Goal: Transaction & Acquisition: Book appointment/travel/reservation

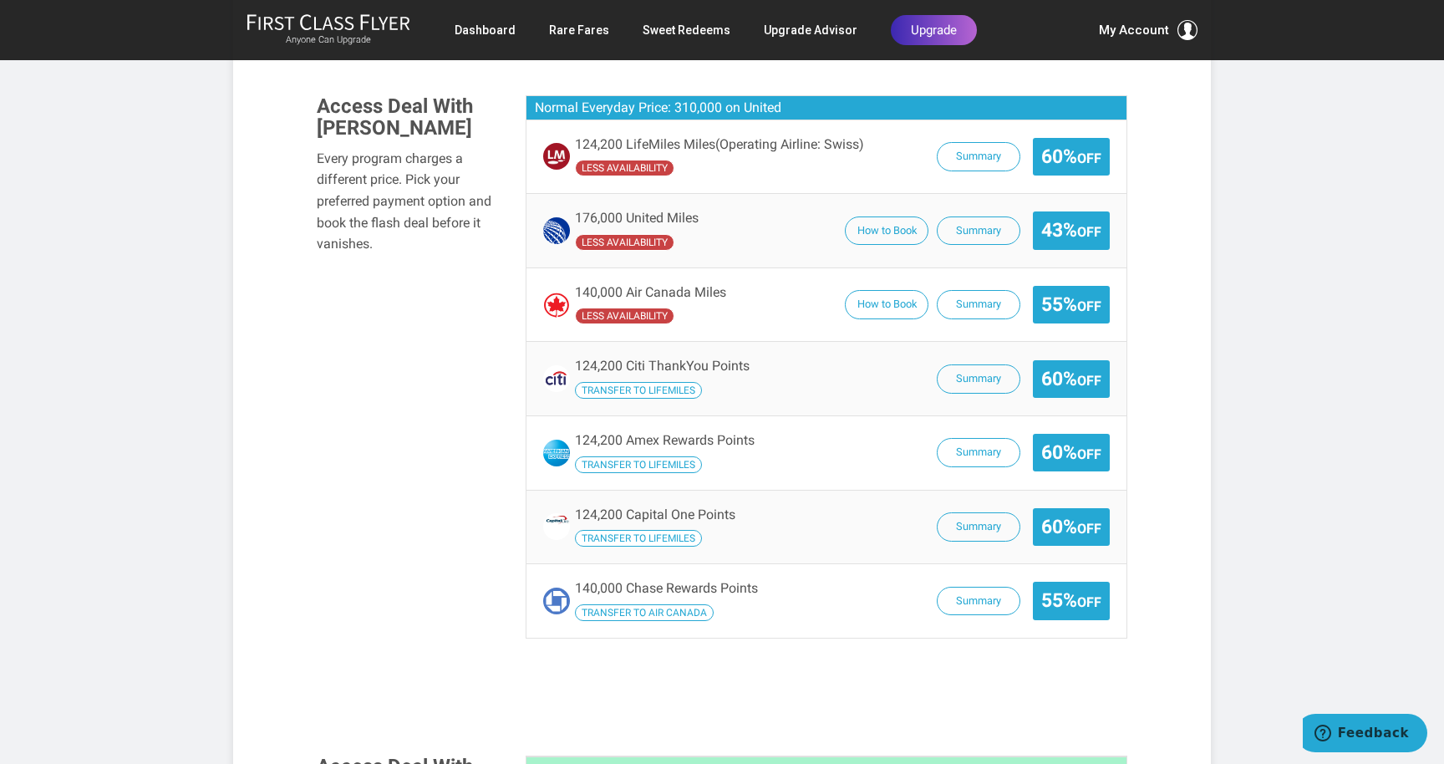
scroll to position [1262, 0]
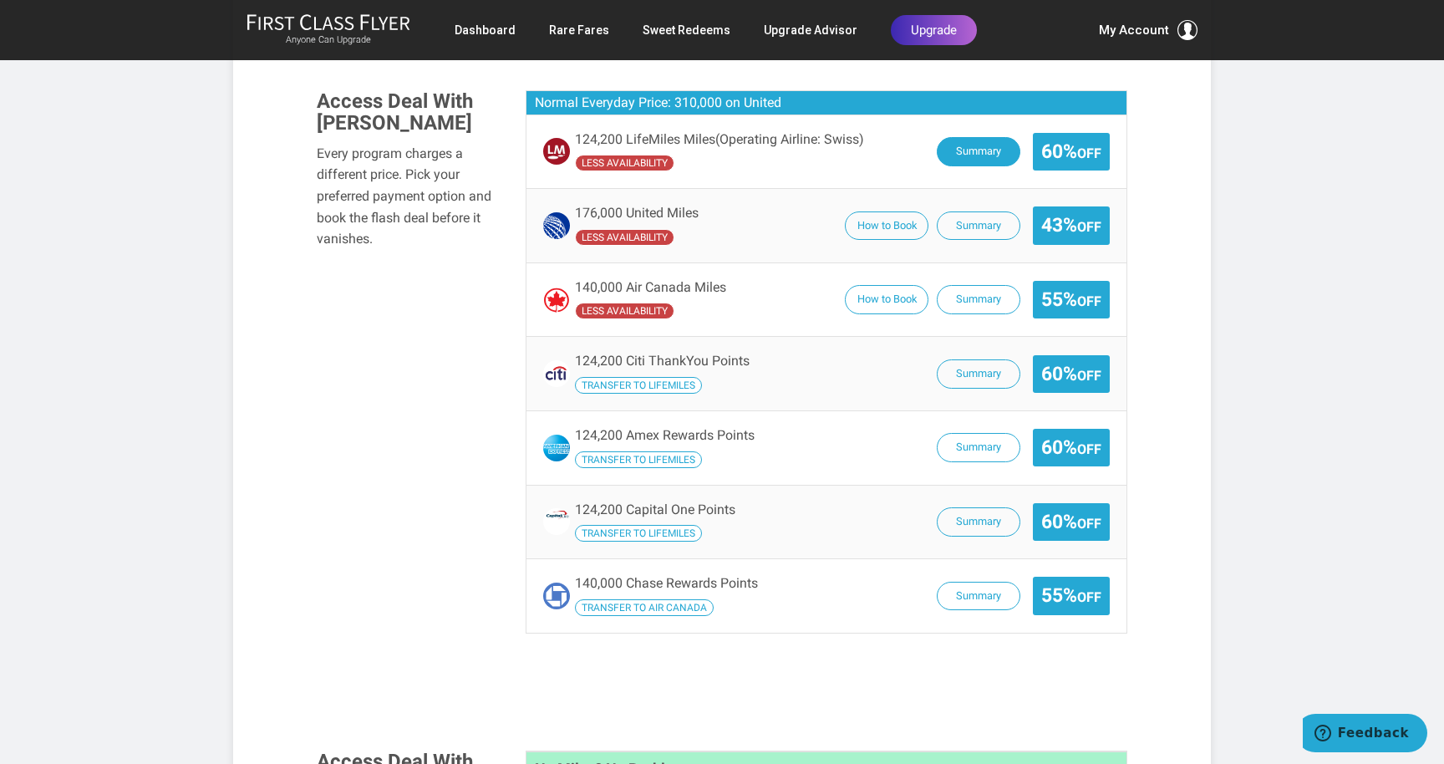
click at [973, 137] on button "Summary" at bounding box center [979, 151] width 84 height 29
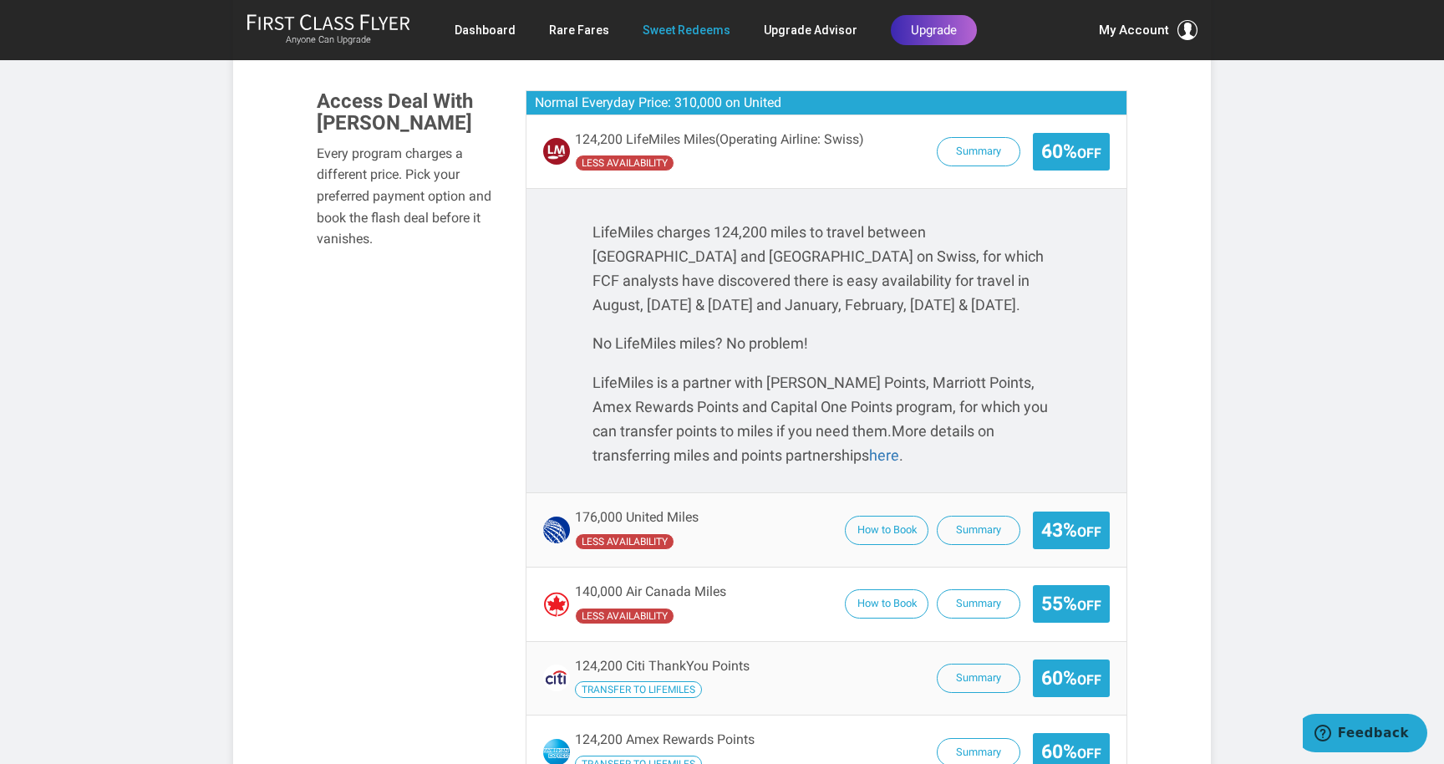
click at [697, 28] on link "Sweet Redeems" at bounding box center [687, 30] width 88 height 30
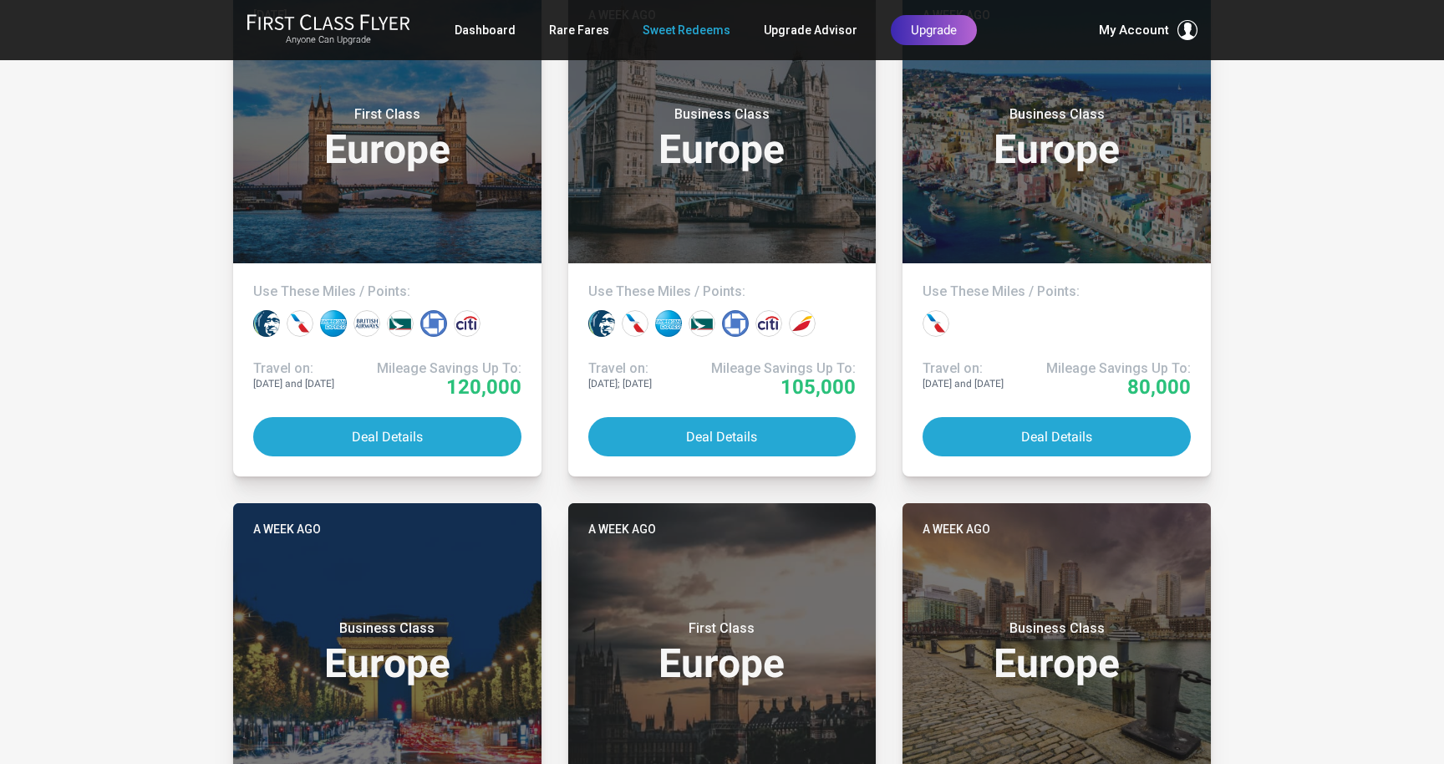
scroll to position [4170, 0]
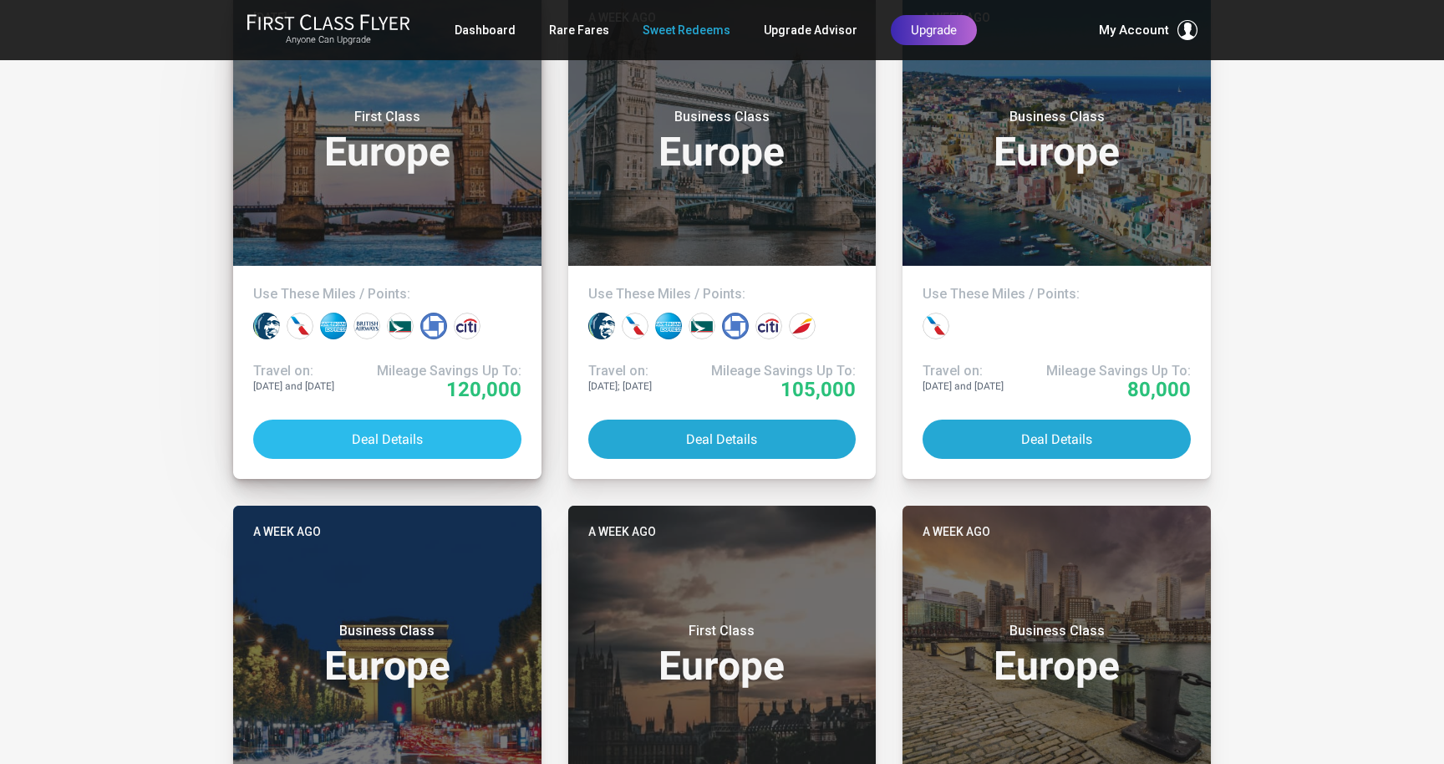
click at [381, 430] on button "Deal Details" at bounding box center [387, 439] width 268 height 39
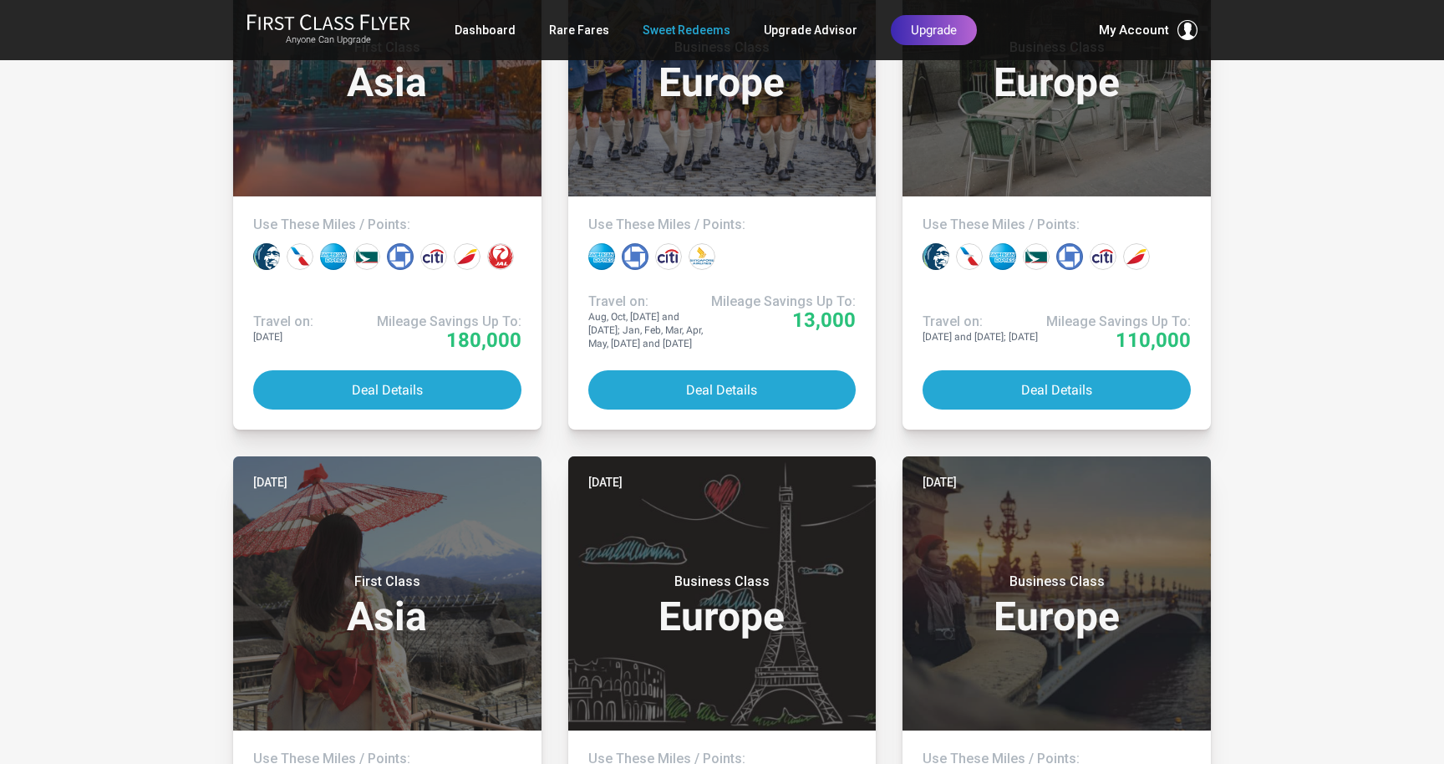
scroll to position [1579, 0]
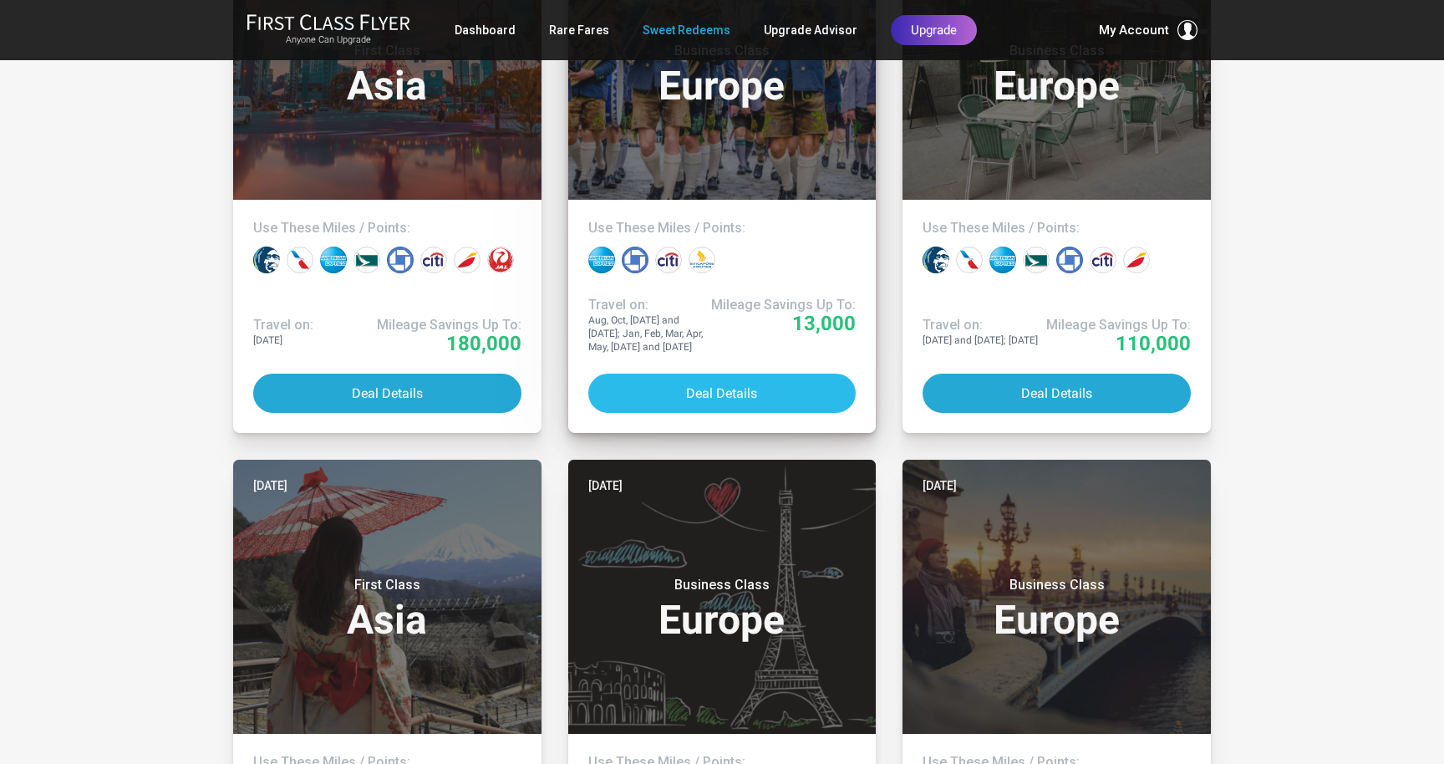
click at [702, 384] on button "Deal Details" at bounding box center [722, 393] width 268 height 39
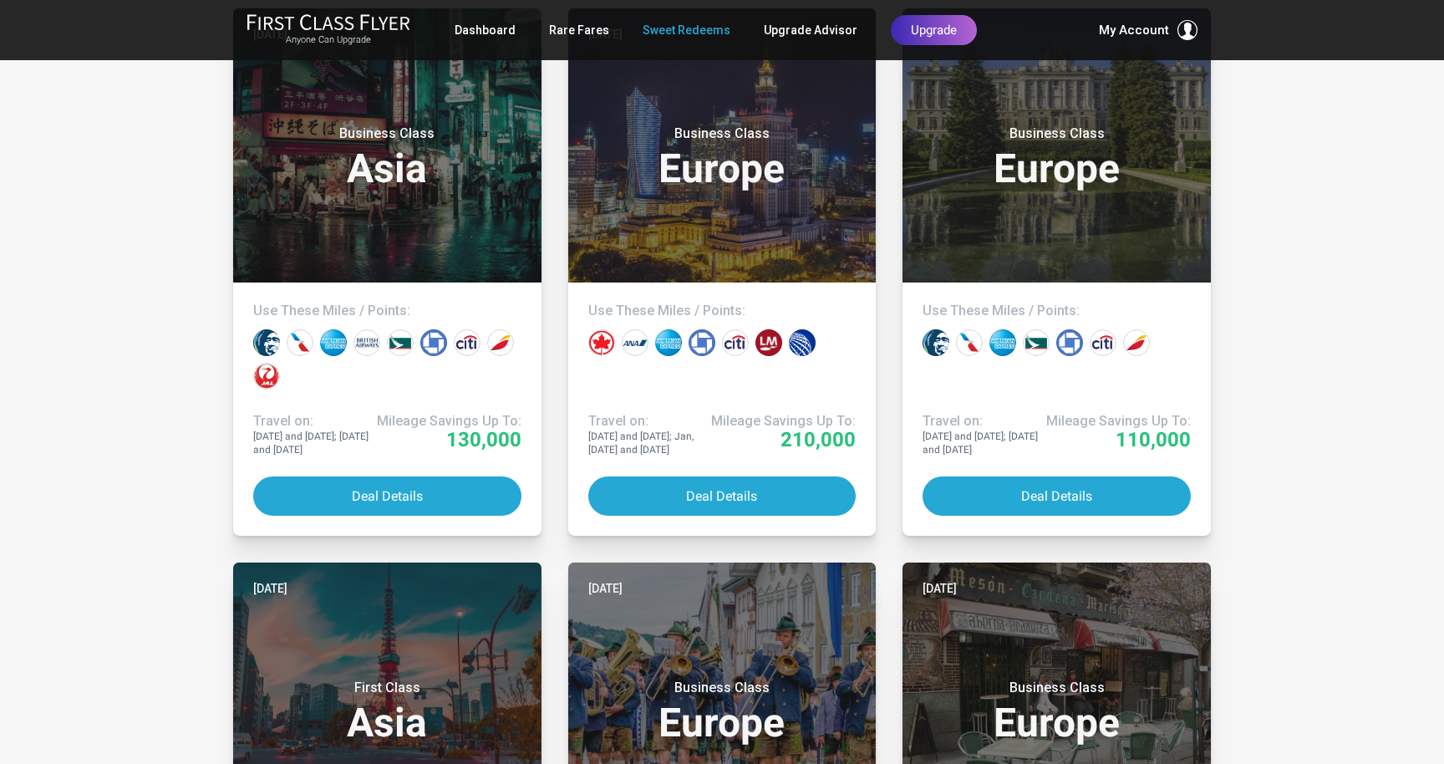
scroll to position [942, 0]
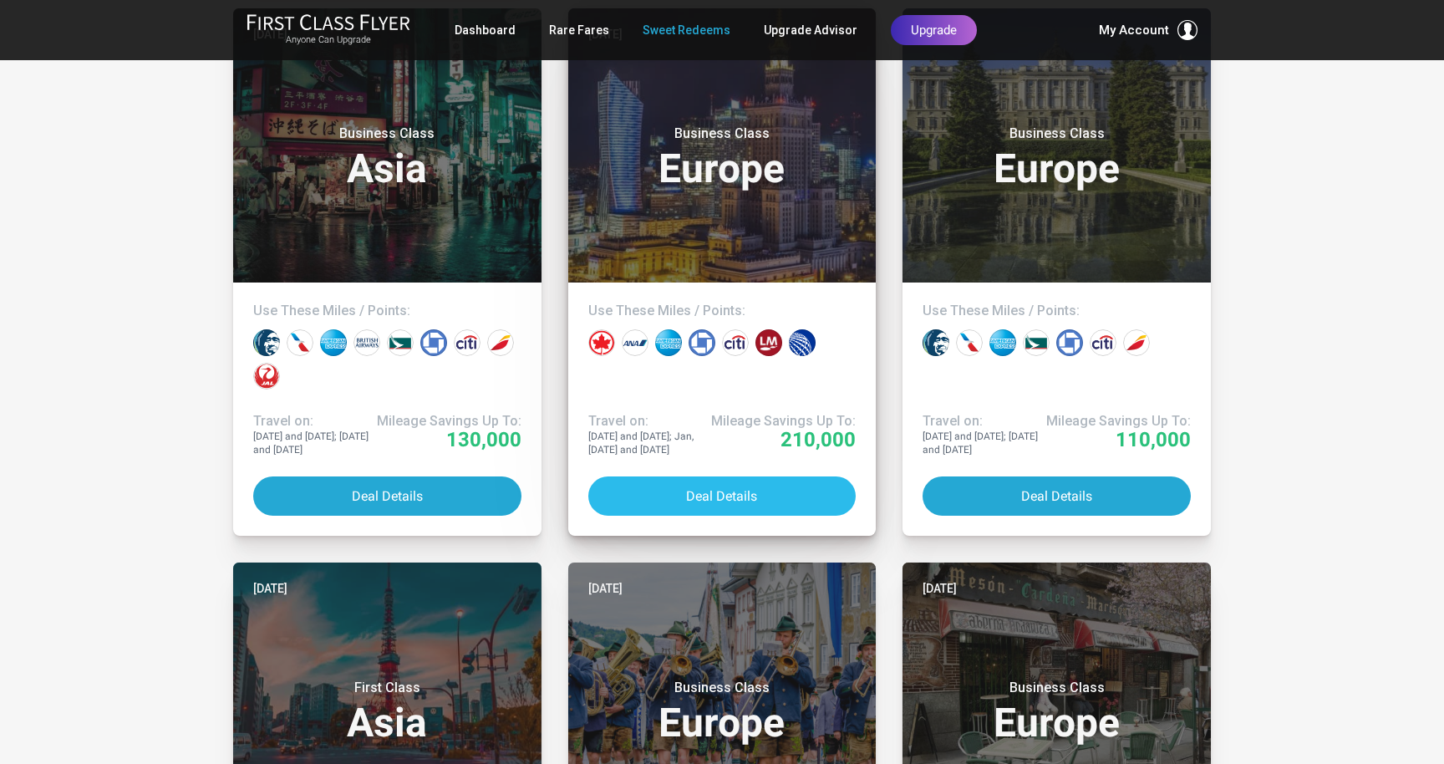
click at [703, 488] on button "Deal Details" at bounding box center [722, 495] width 268 height 39
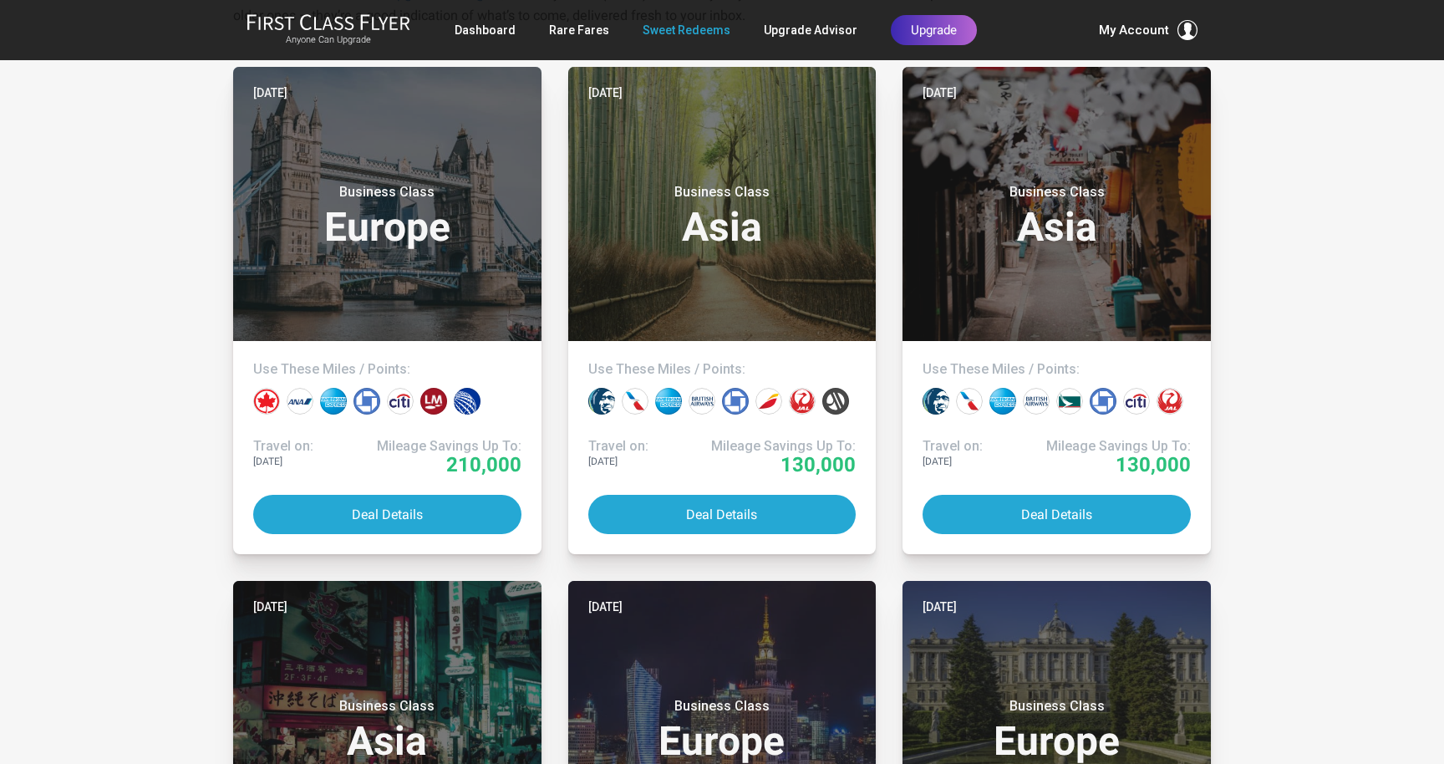
scroll to position [374, 0]
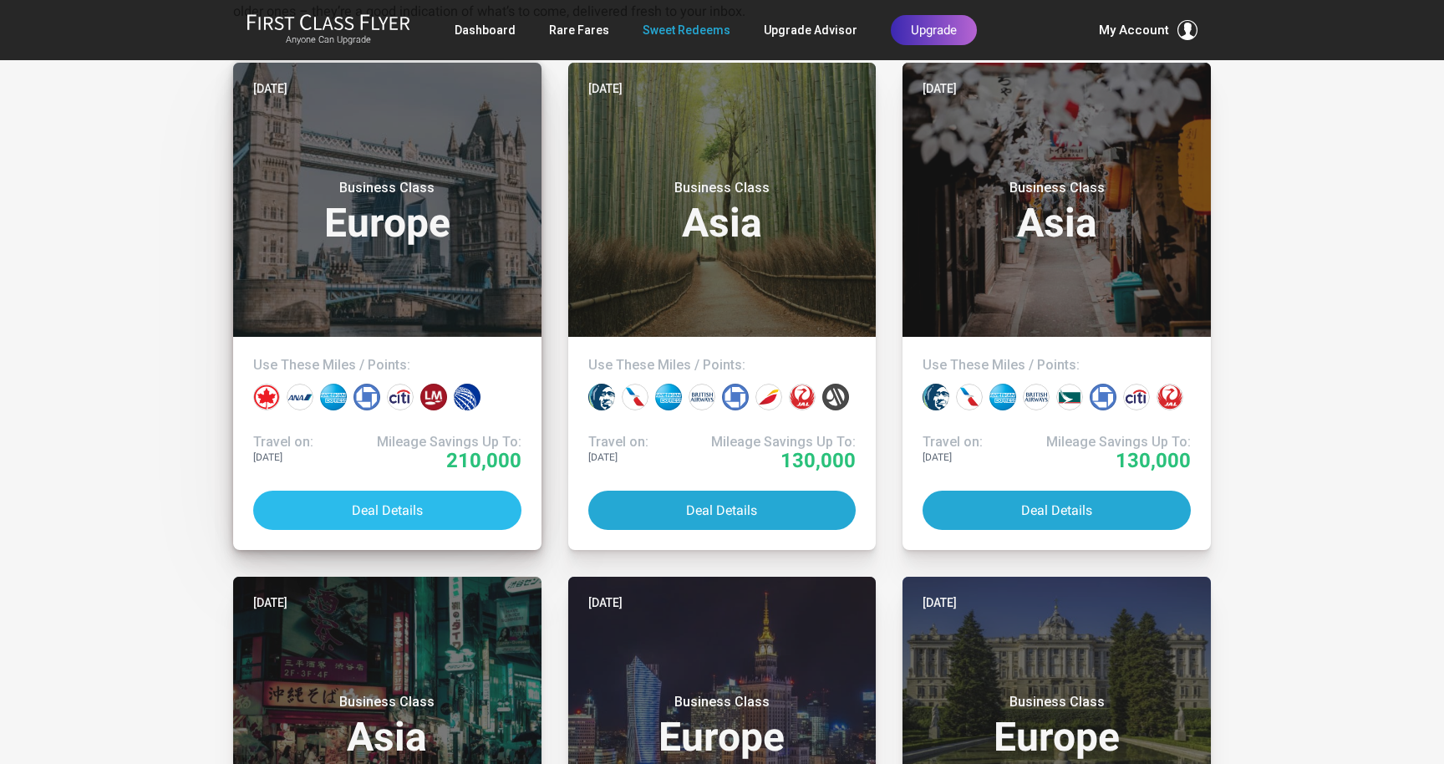
click at [365, 505] on button "Deal Details" at bounding box center [387, 510] width 268 height 39
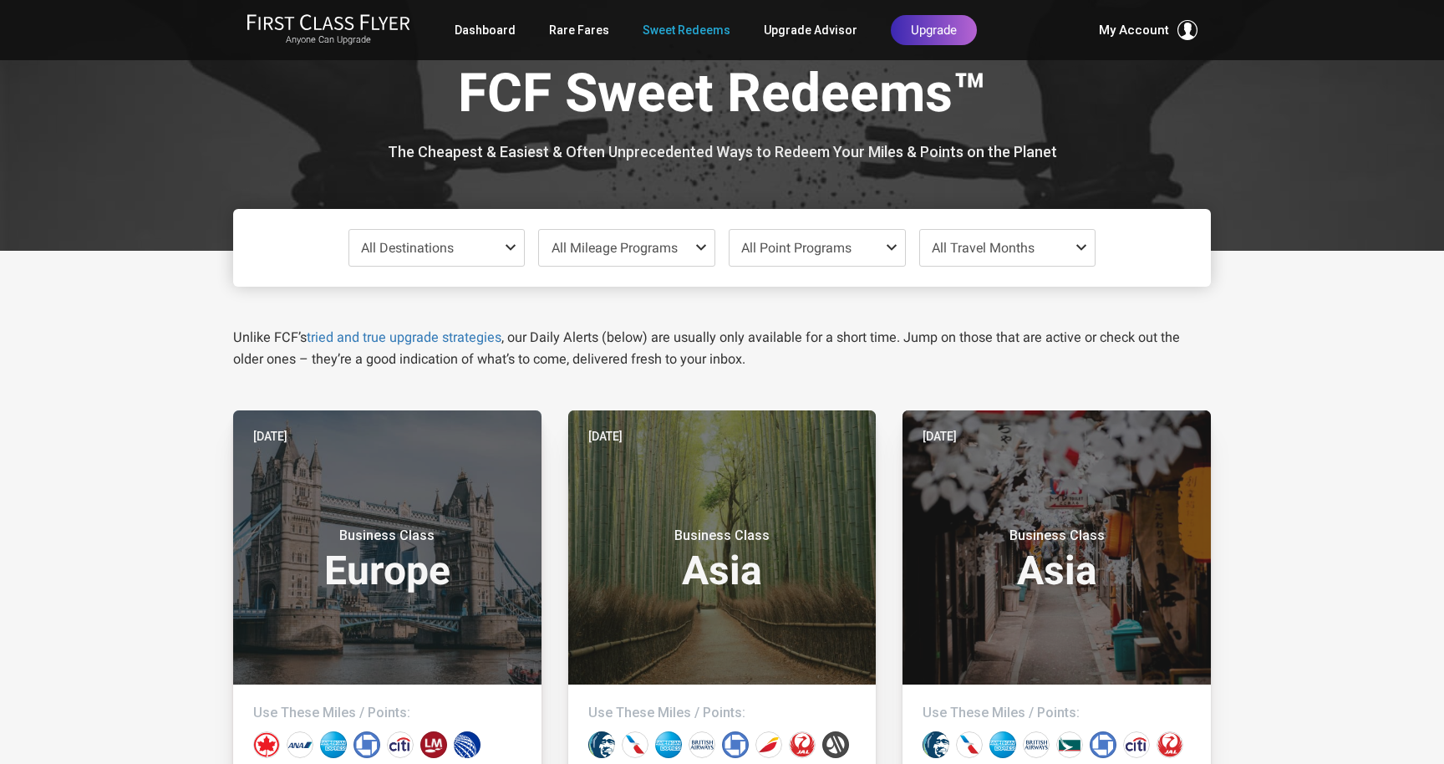
scroll to position [25, 0]
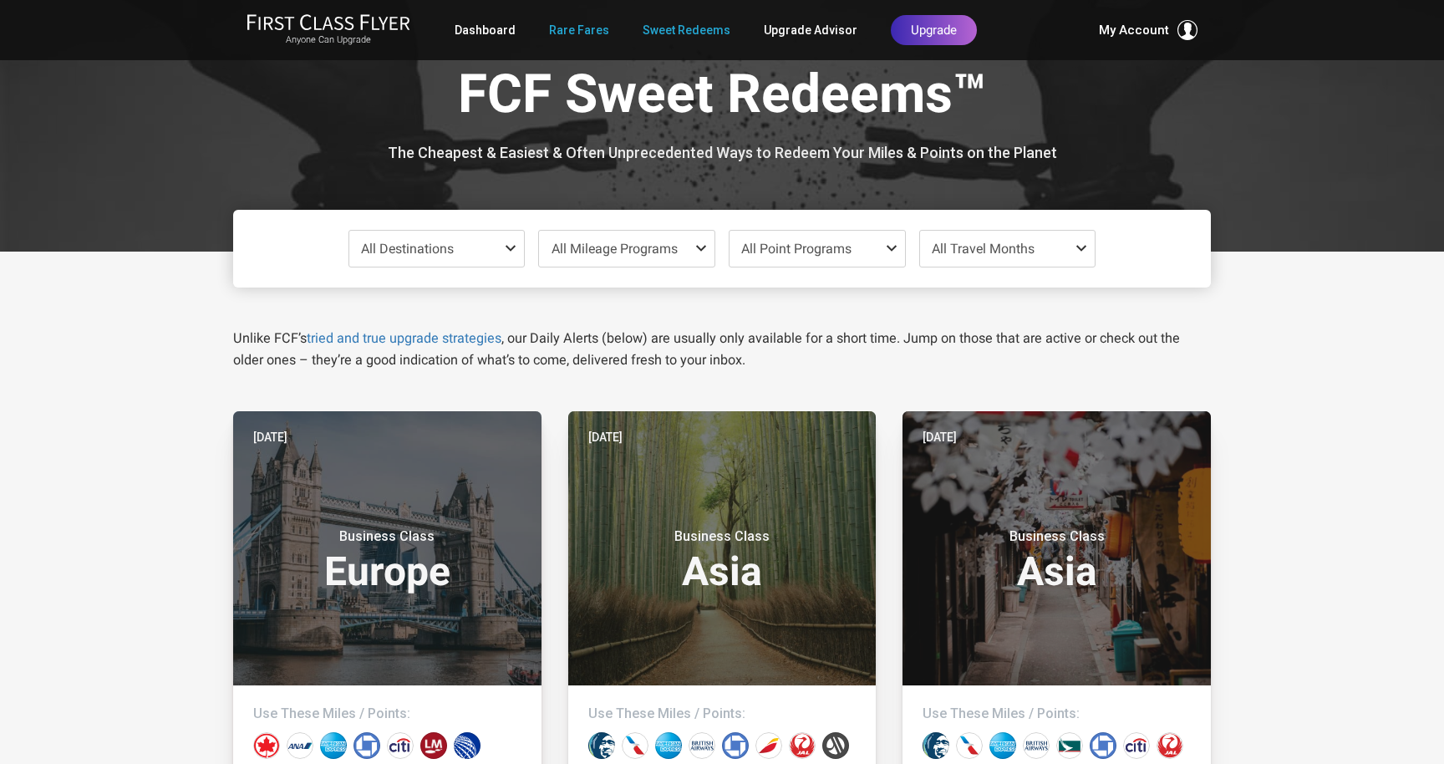
click at [591, 28] on link "Rare Fares" at bounding box center [579, 30] width 60 height 30
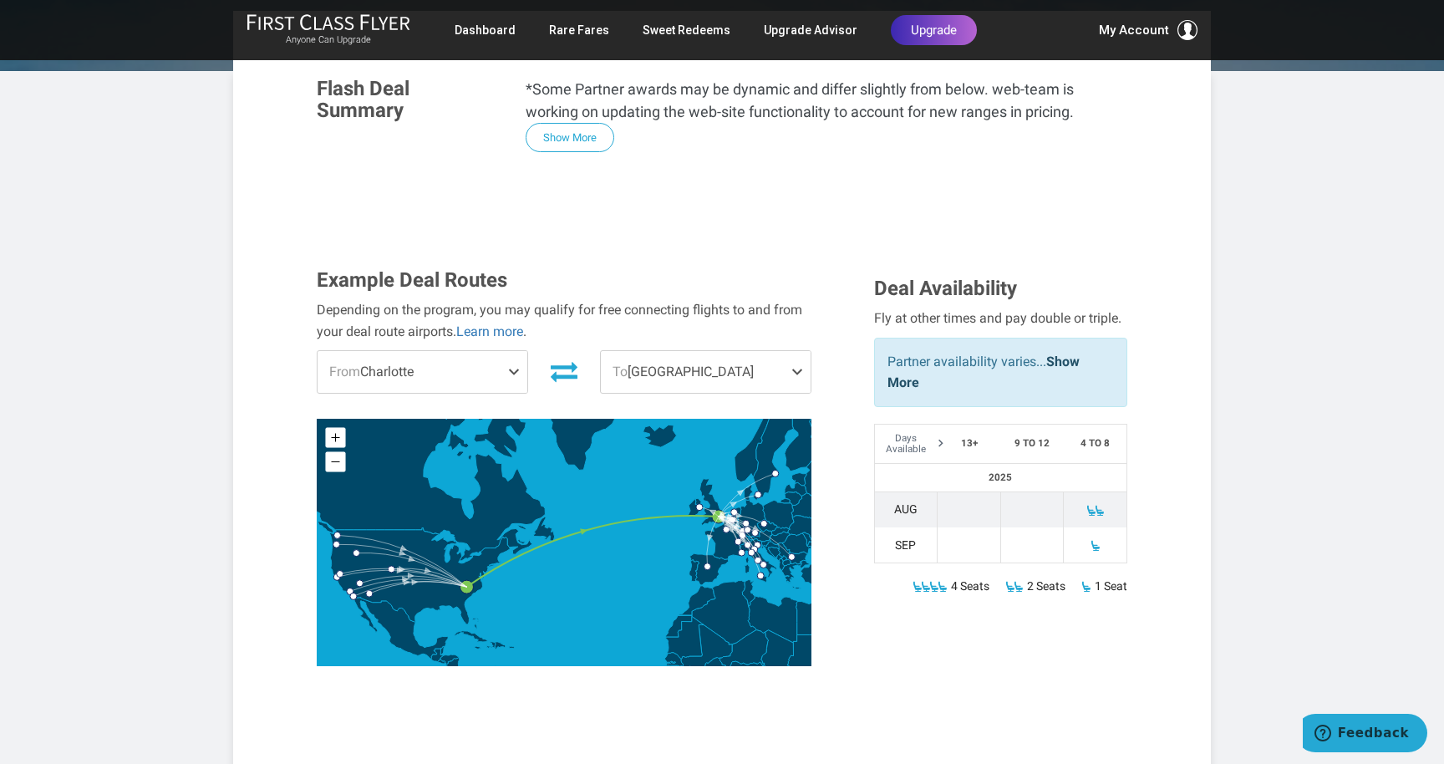
scroll to position [369, 0]
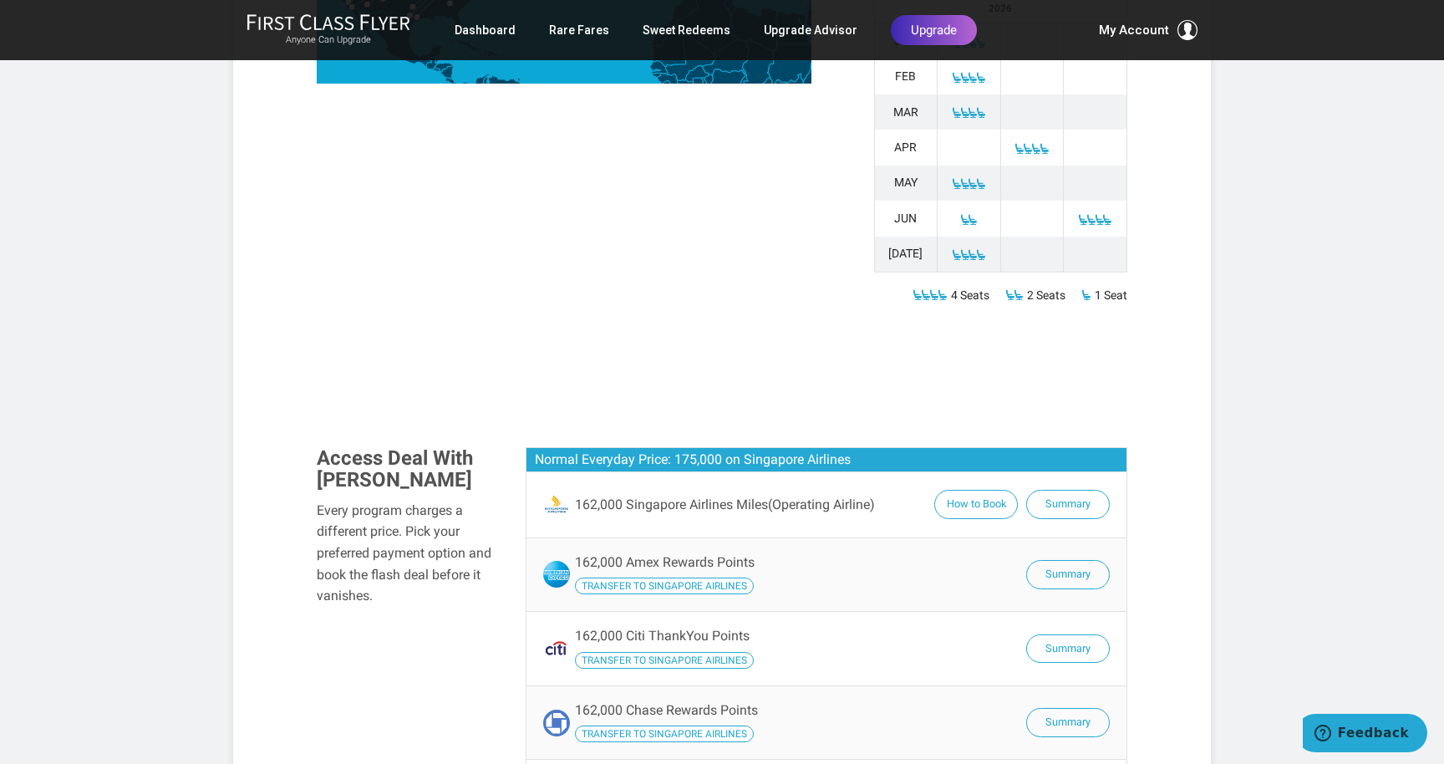
scroll to position [979, 0]
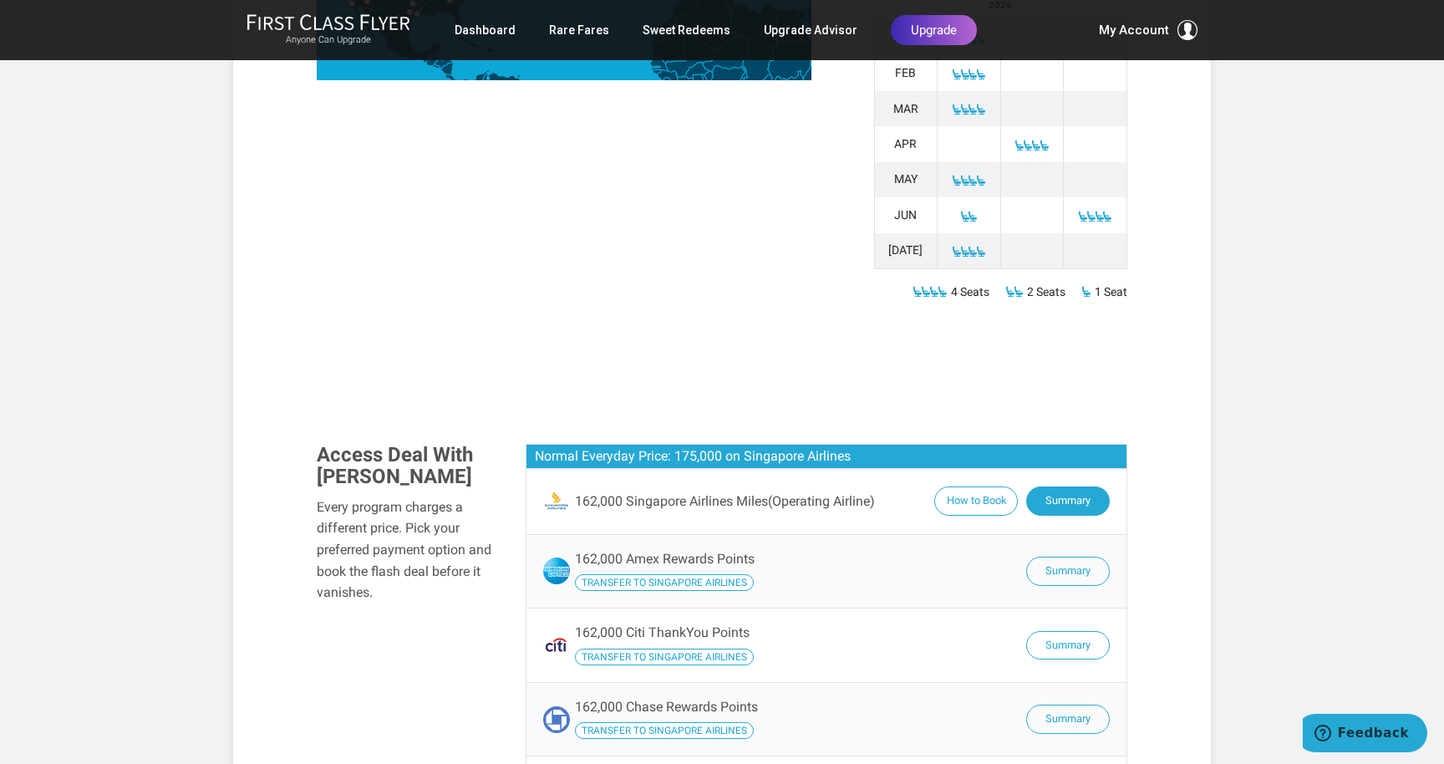
click at [1070, 486] on button "Summary" at bounding box center [1068, 500] width 84 height 29
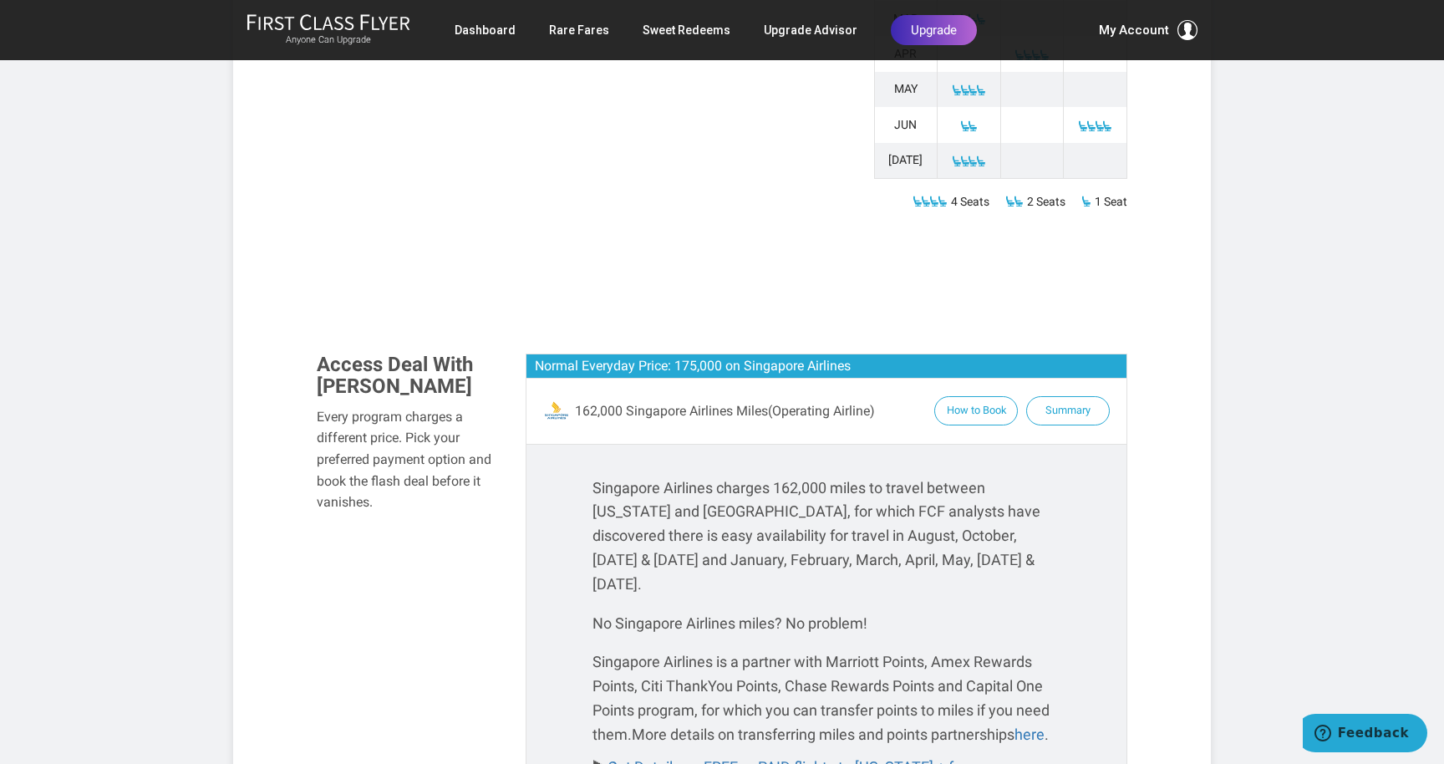
scroll to position [1086, 0]
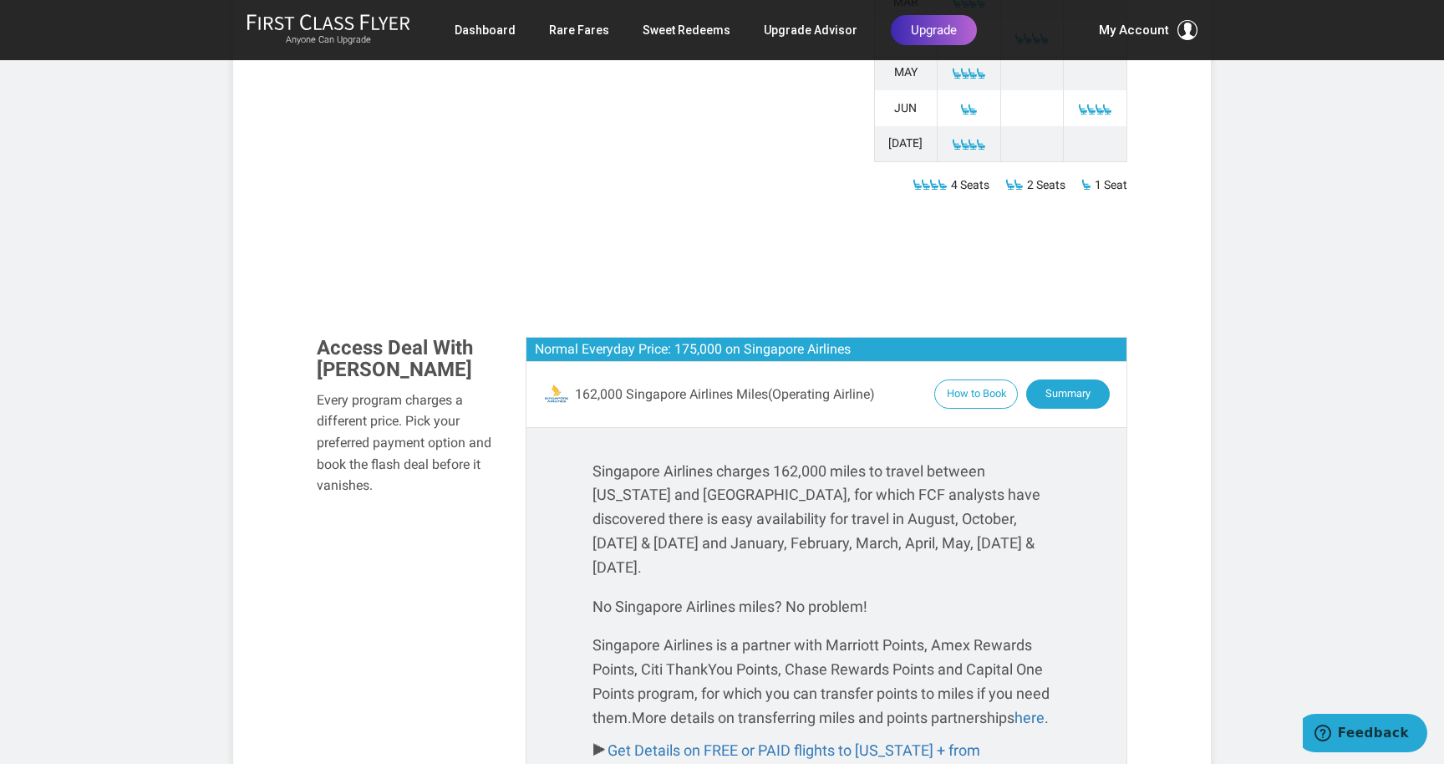
click at [1070, 379] on button "Summary" at bounding box center [1068, 393] width 84 height 29
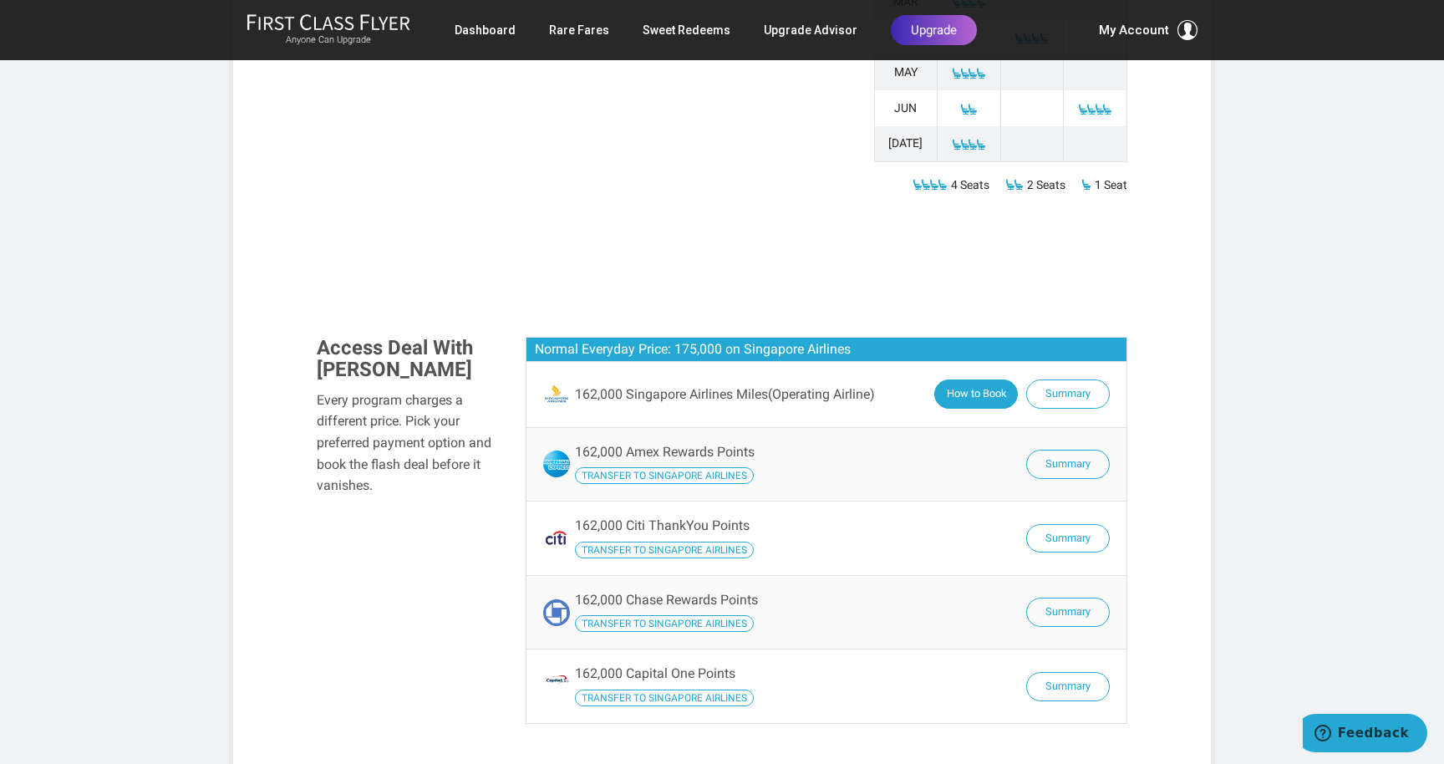
click at [977, 379] on button "How to Book" at bounding box center [976, 393] width 84 height 29
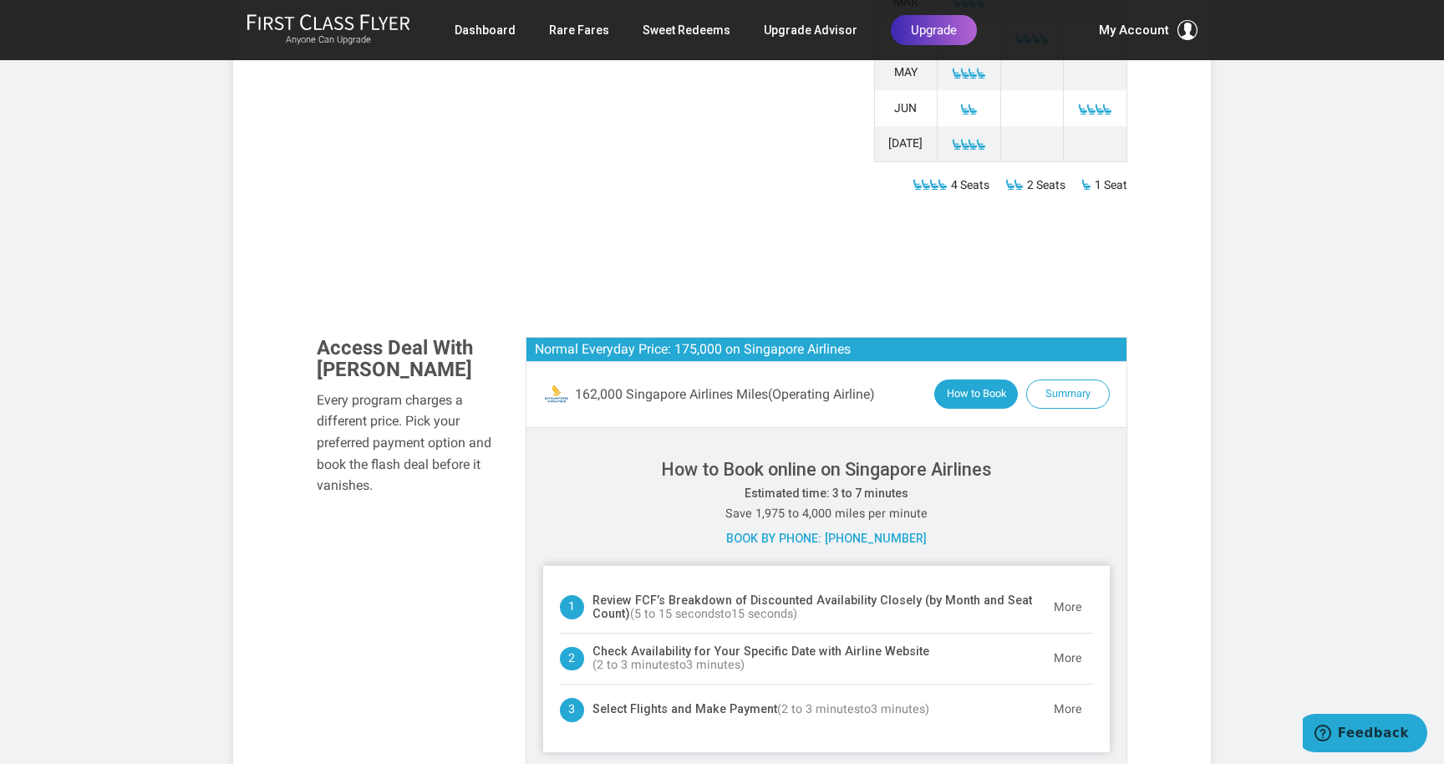
click at [966, 379] on button "How to Book" at bounding box center [976, 393] width 84 height 29
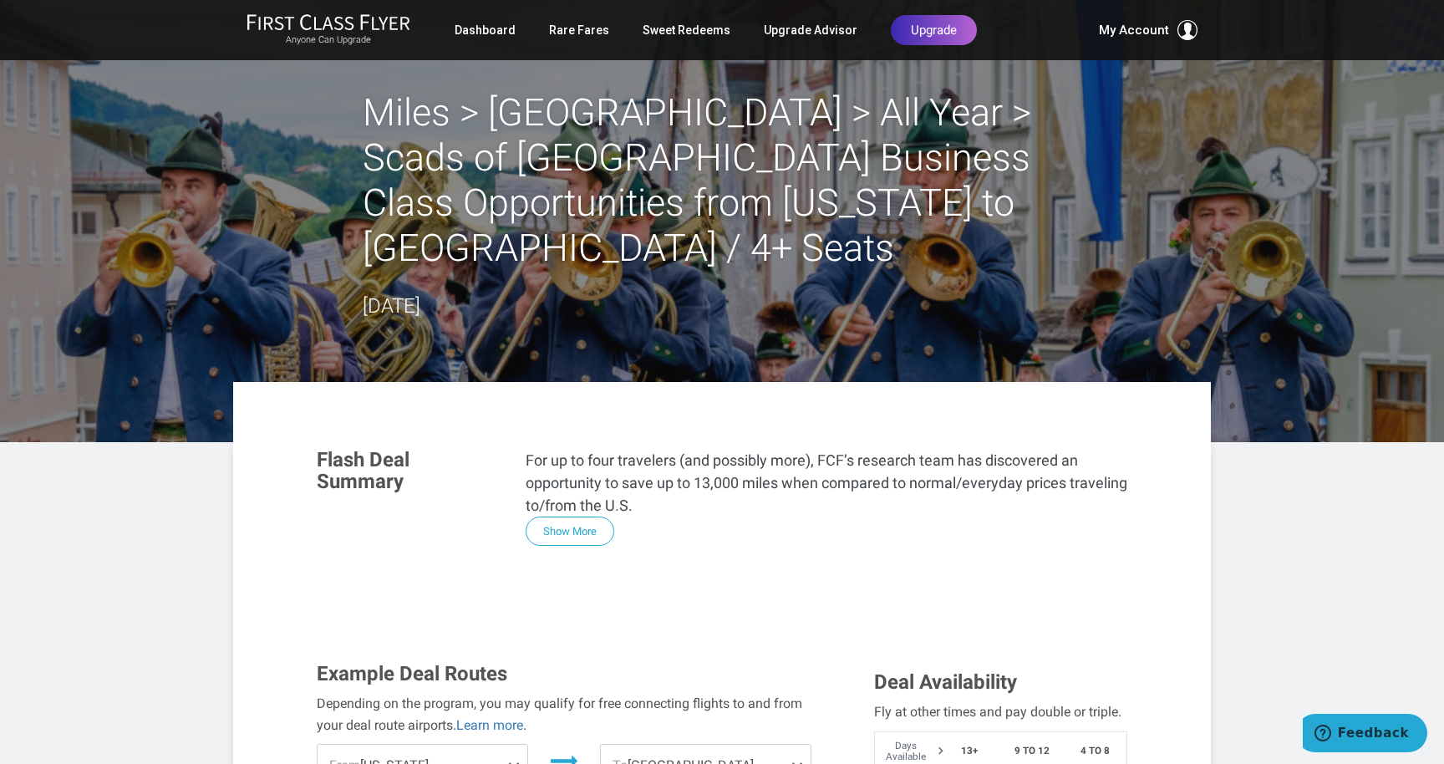
scroll to position [0, 0]
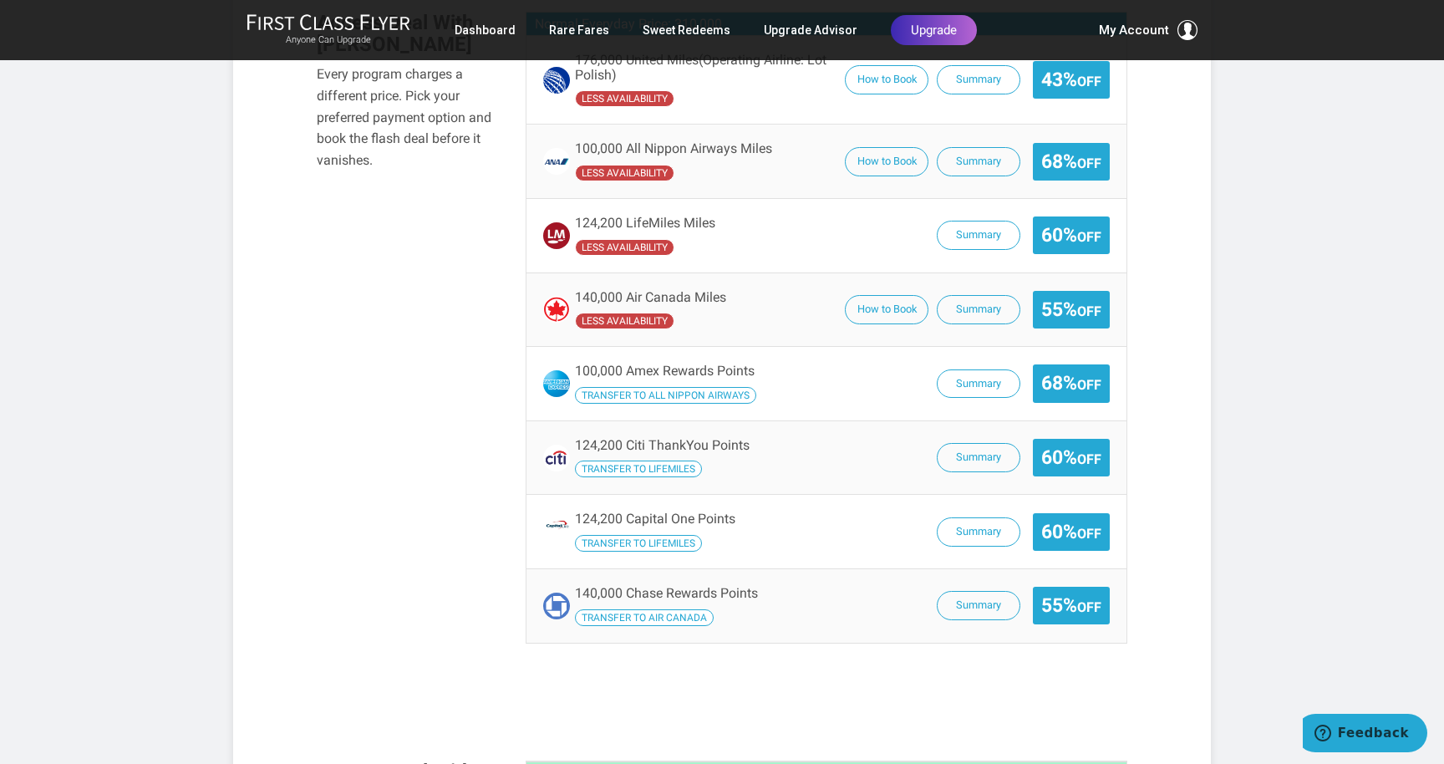
scroll to position [1083, 0]
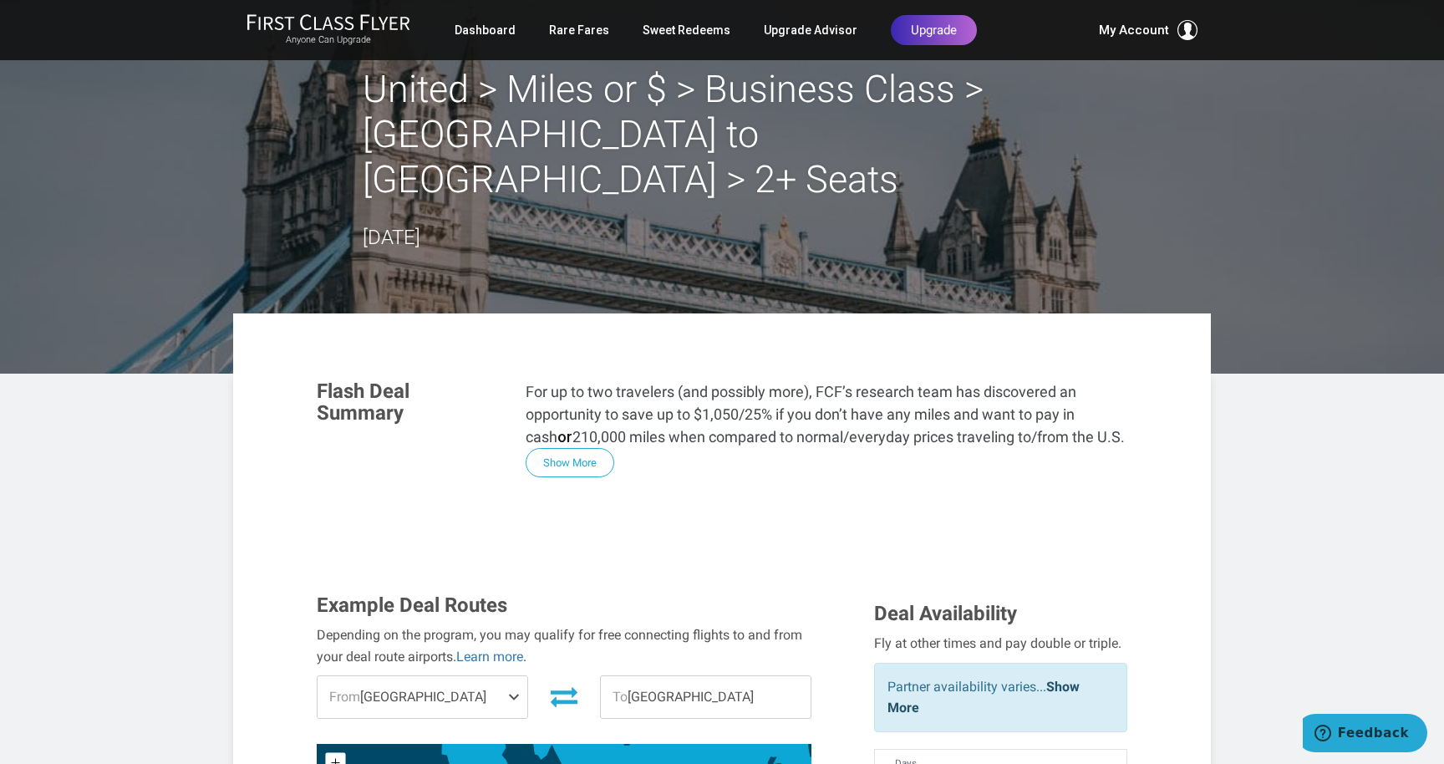
scroll to position [25, 0]
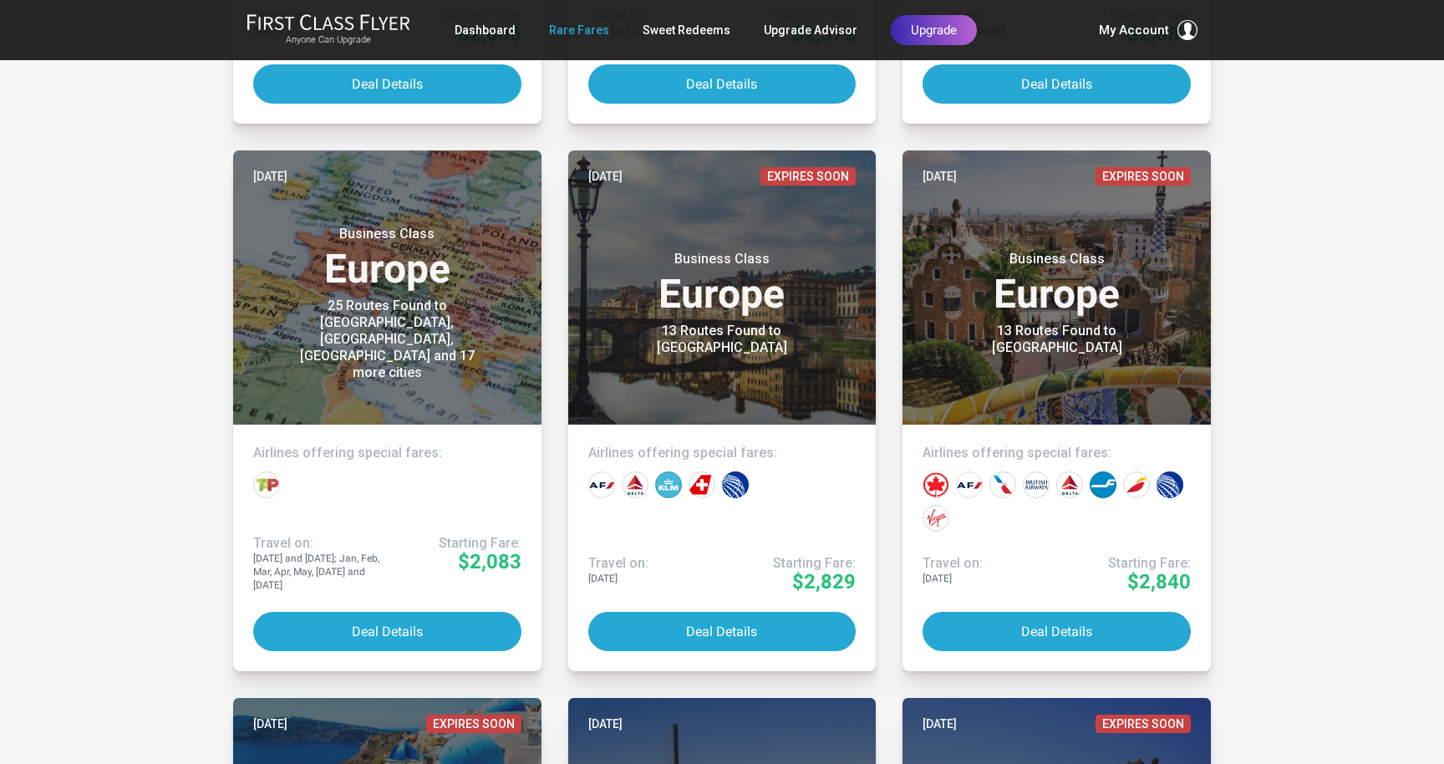
scroll to position [2996, 0]
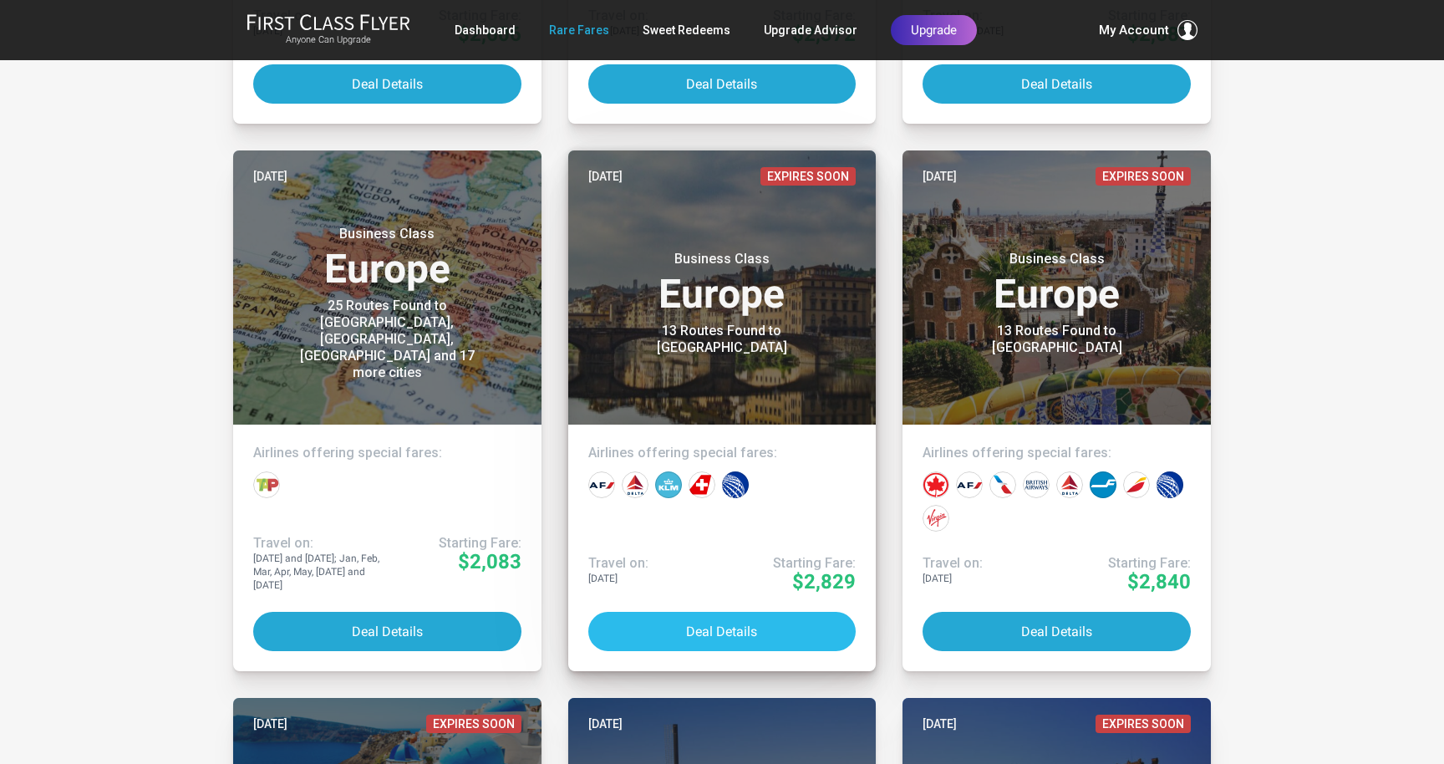
click at [704, 621] on button "Deal Details" at bounding box center [722, 631] width 268 height 39
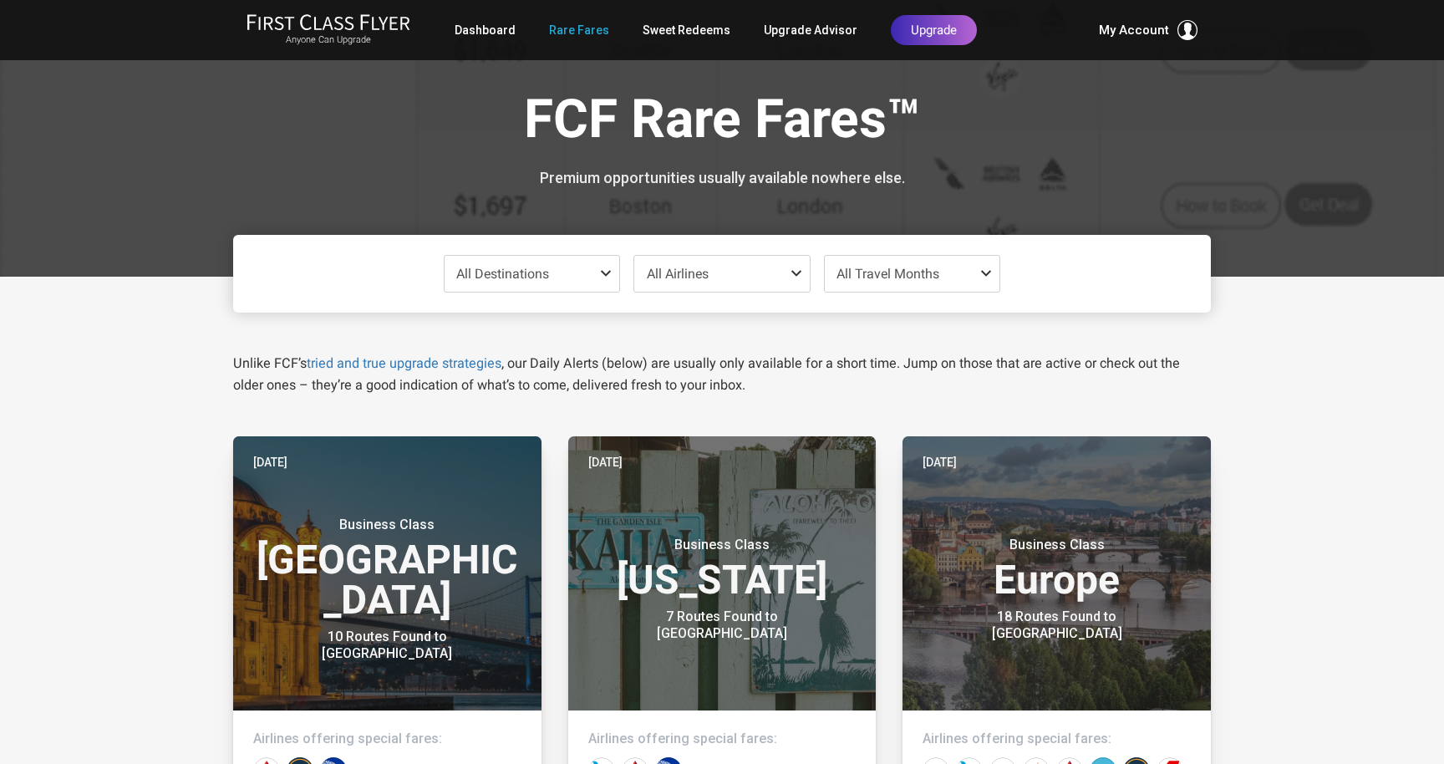
scroll to position [0, 0]
click at [985, 267] on span at bounding box center [989, 273] width 20 height 13
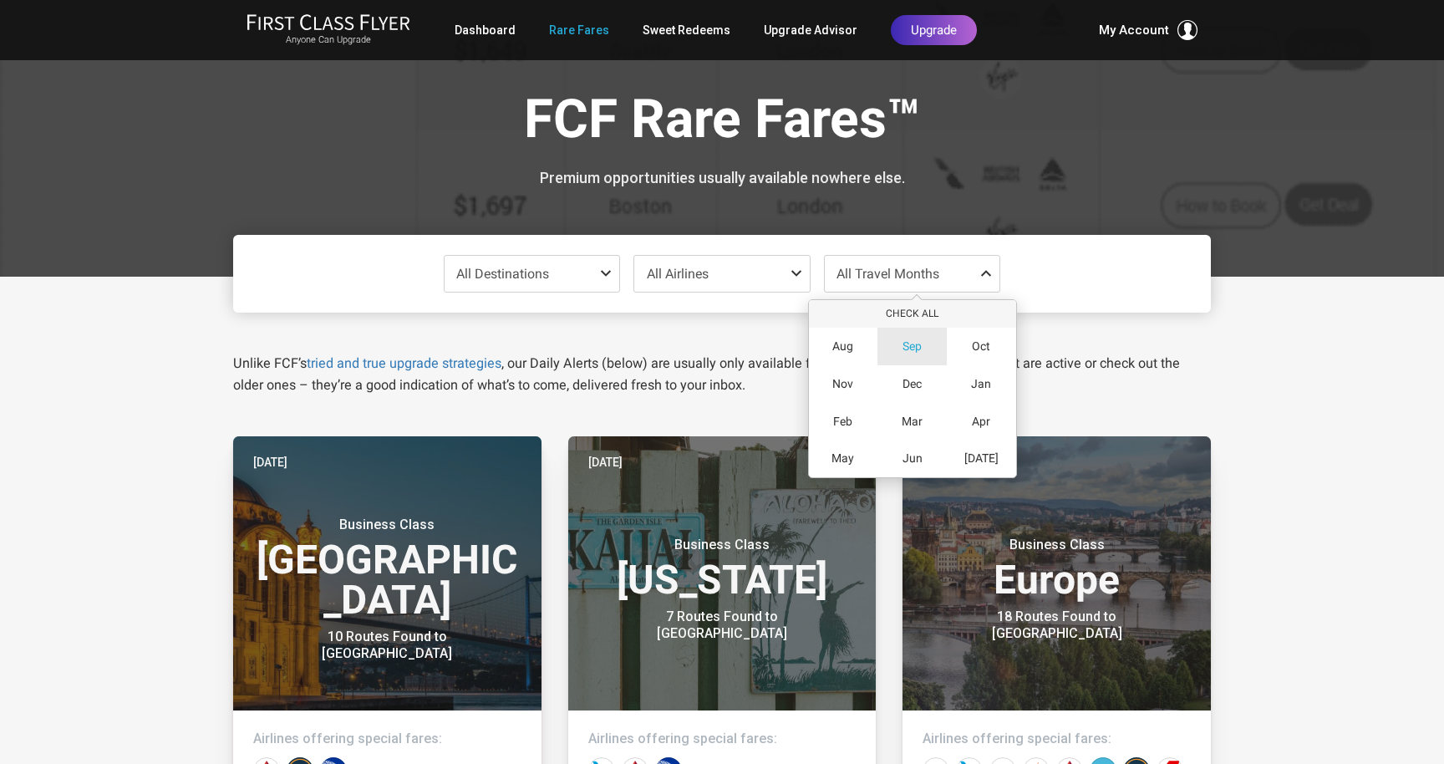
click at [913, 334] on div "Sep" at bounding box center [912, 347] width 69 height 38
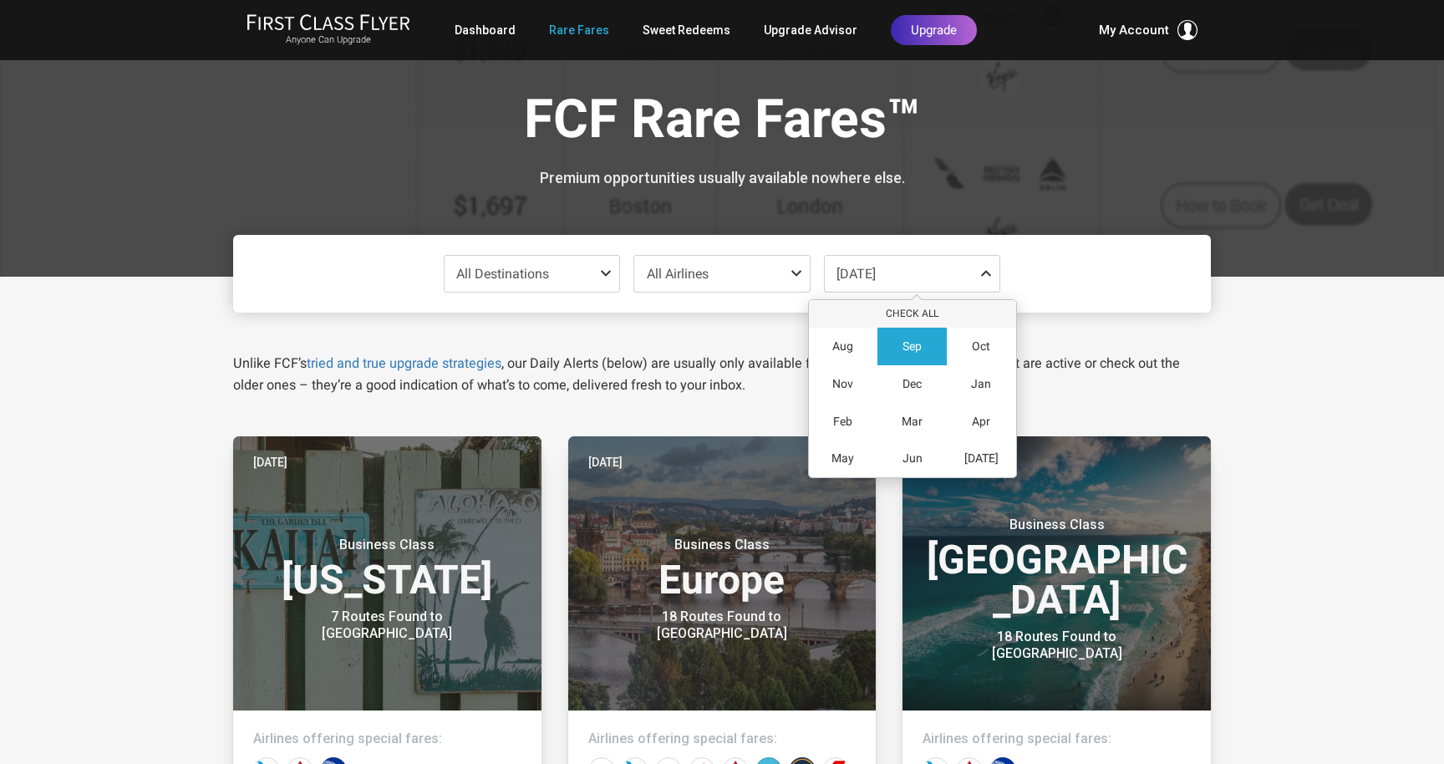
click at [1035, 284] on div "All Destinations Uncheck All Africa only Asia only Caribbean only Europe only H…" at bounding box center [722, 274] width 978 height 78
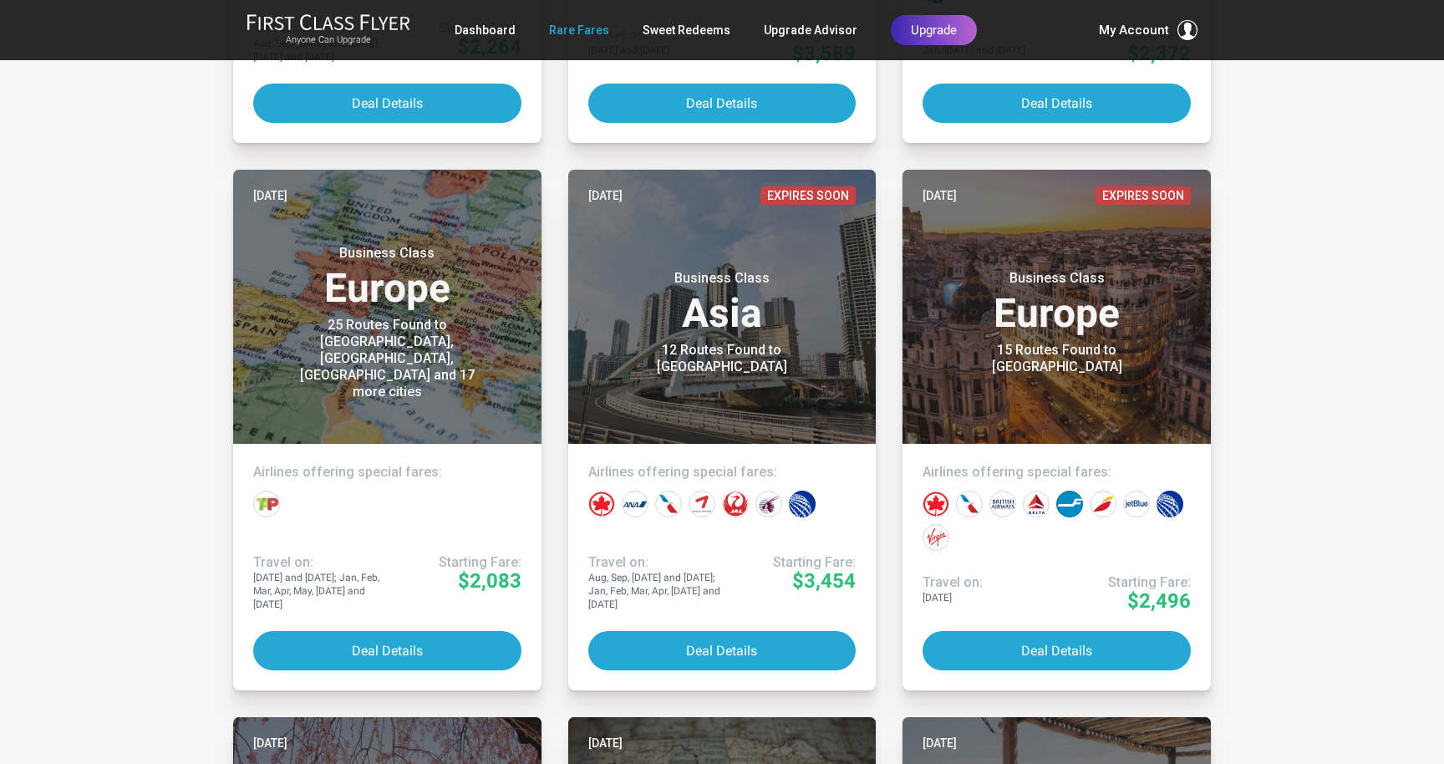
scroll to position [1363, 0]
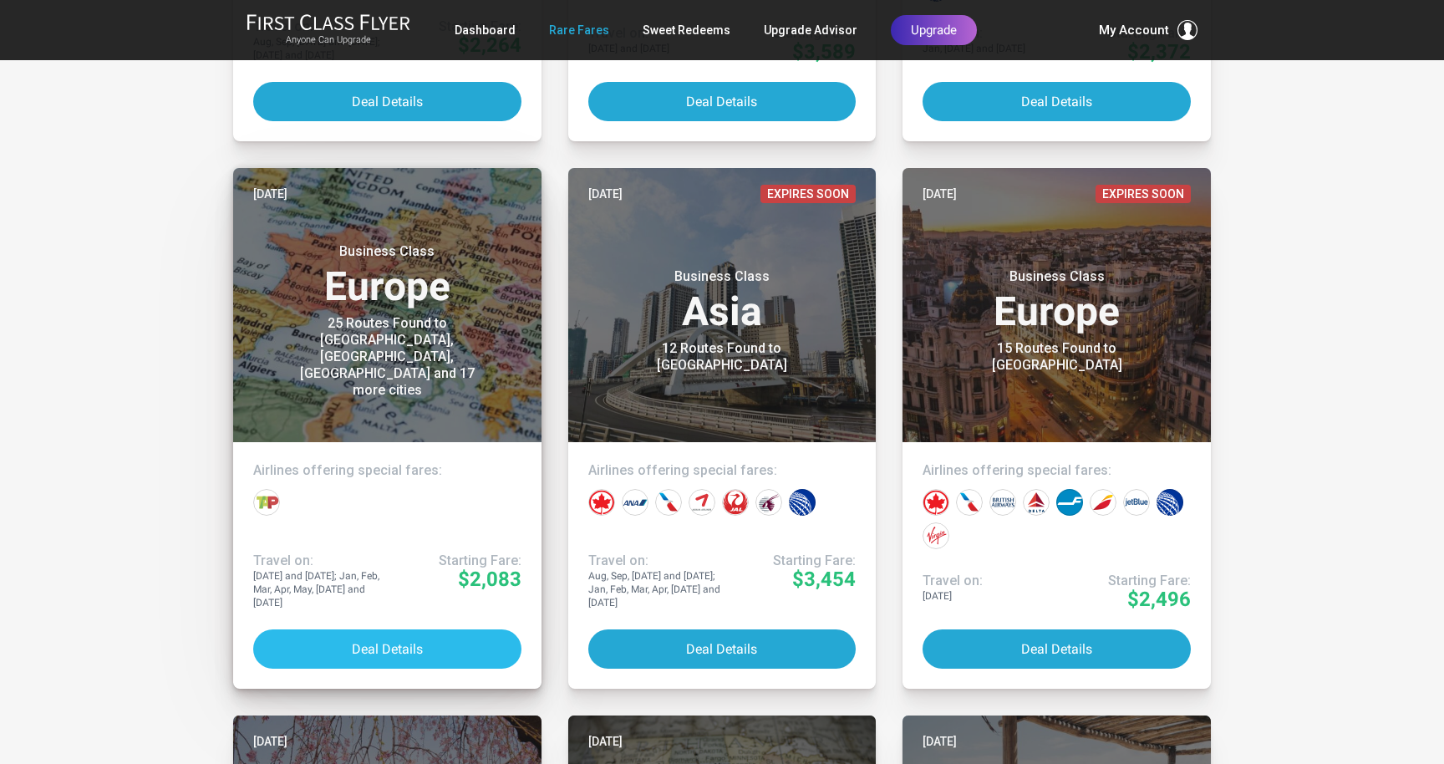
click at [348, 639] on button "Deal Details" at bounding box center [387, 648] width 268 height 39
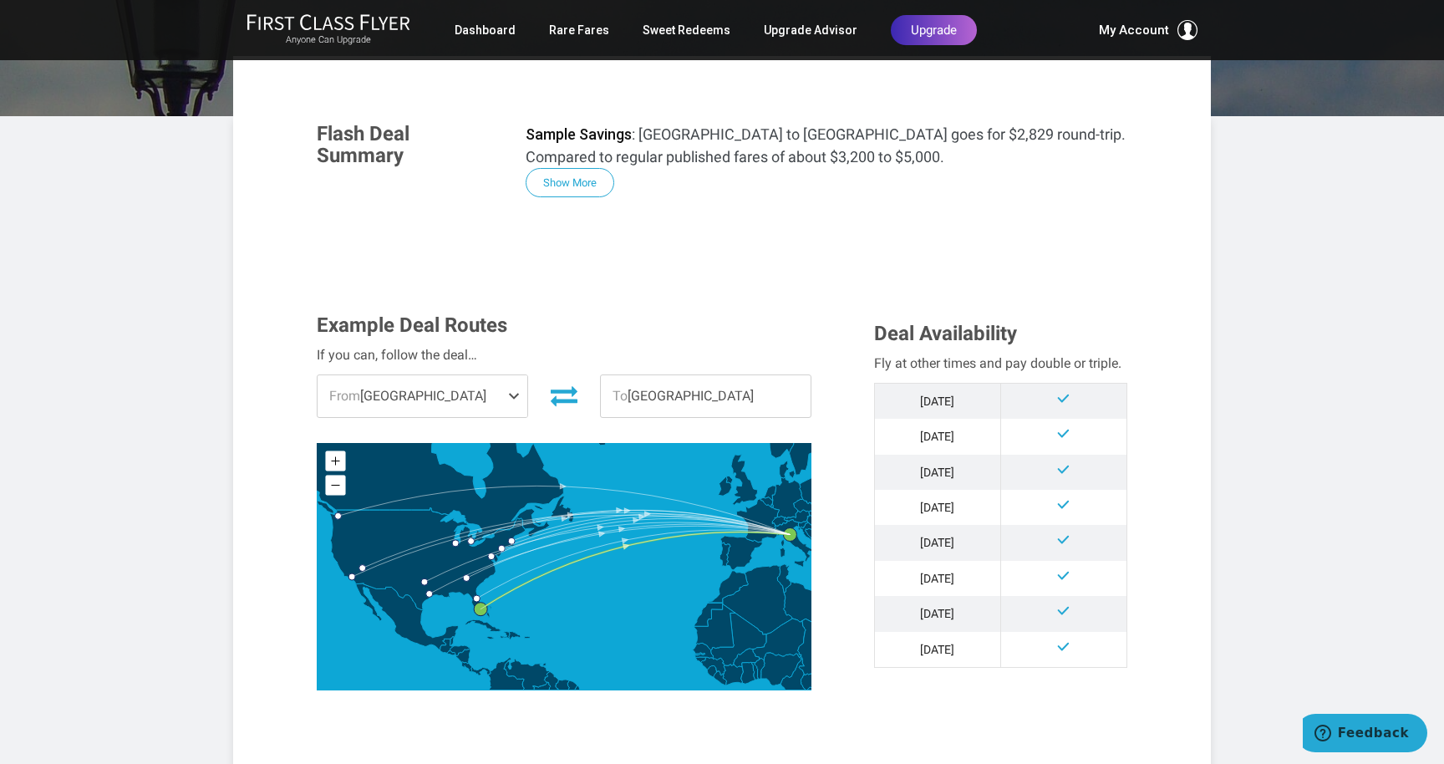
scroll to position [236, 0]
click at [508, 392] on span at bounding box center [517, 396] width 20 height 42
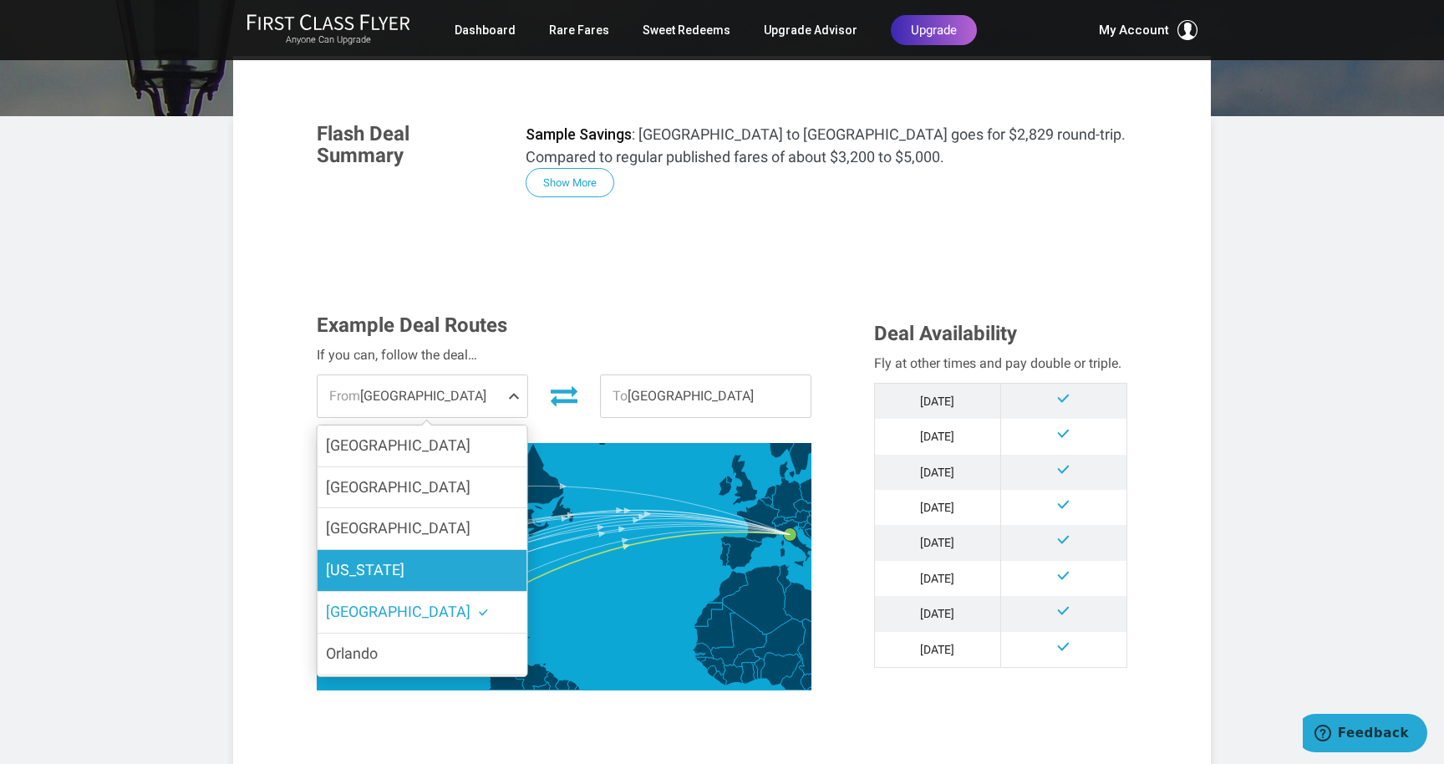
click at [354, 561] on span "[US_STATE]" at bounding box center [365, 570] width 79 height 18
click at [0, 0] on input "[US_STATE]" at bounding box center [0, 0] width 0 height 0
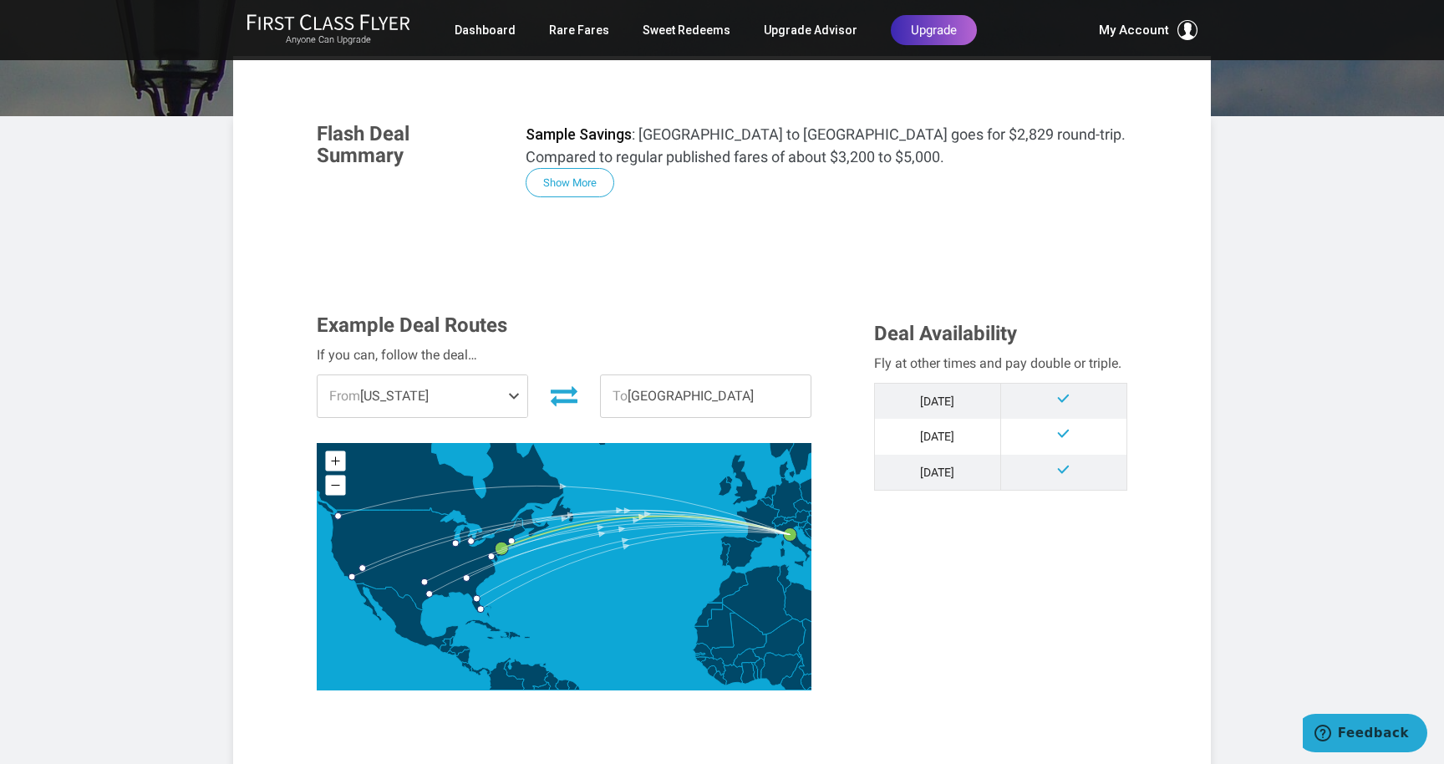
click at [511, 393] on span at bounding box center [517, 396] width 20 height 42
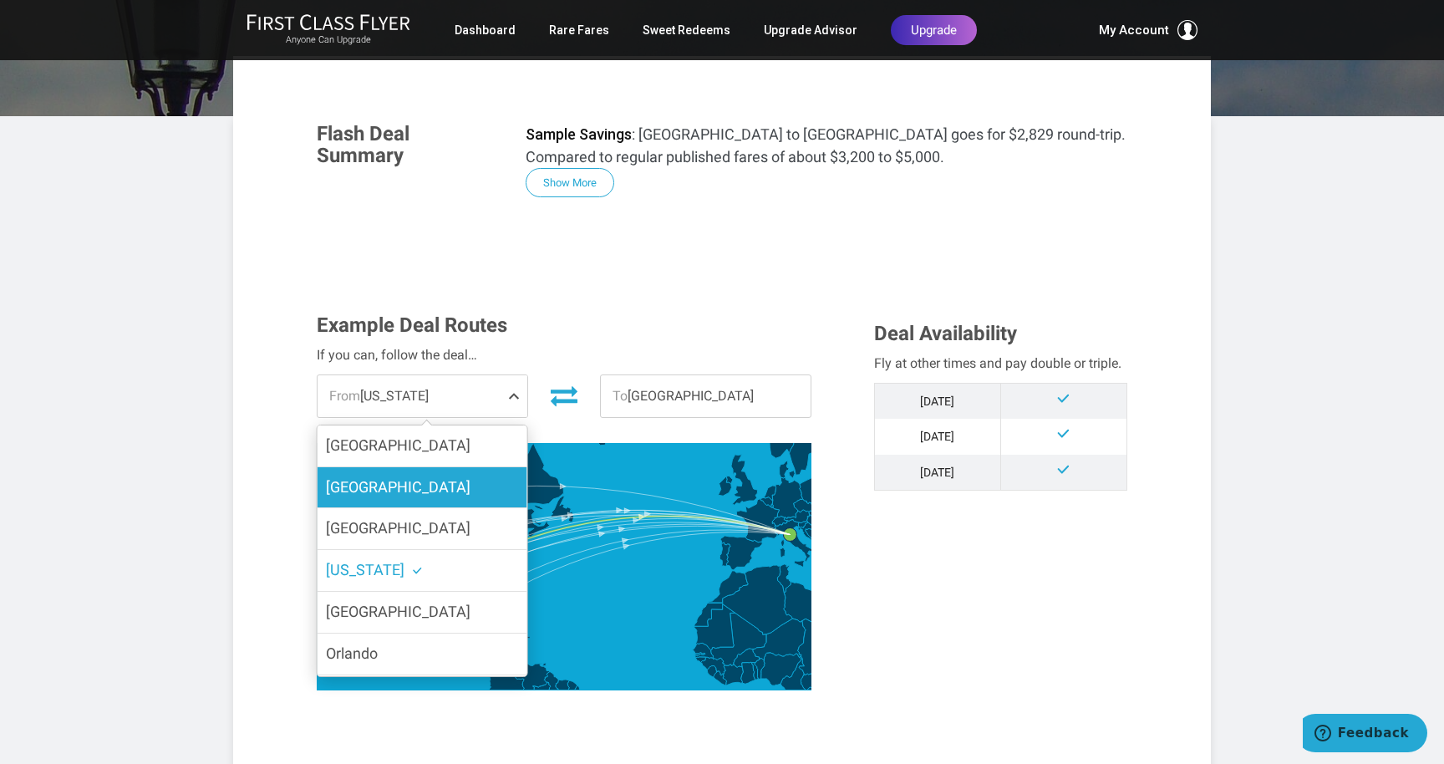
click at [403, 482] on label "[GEOGRAPHIC_DATA]" at bounding box center [423, 487] width 210 height 41
click at [0, 0] on input "[GEOGRAPHIC_DATA]" at bounding box center [0, 0] width 0 height 0
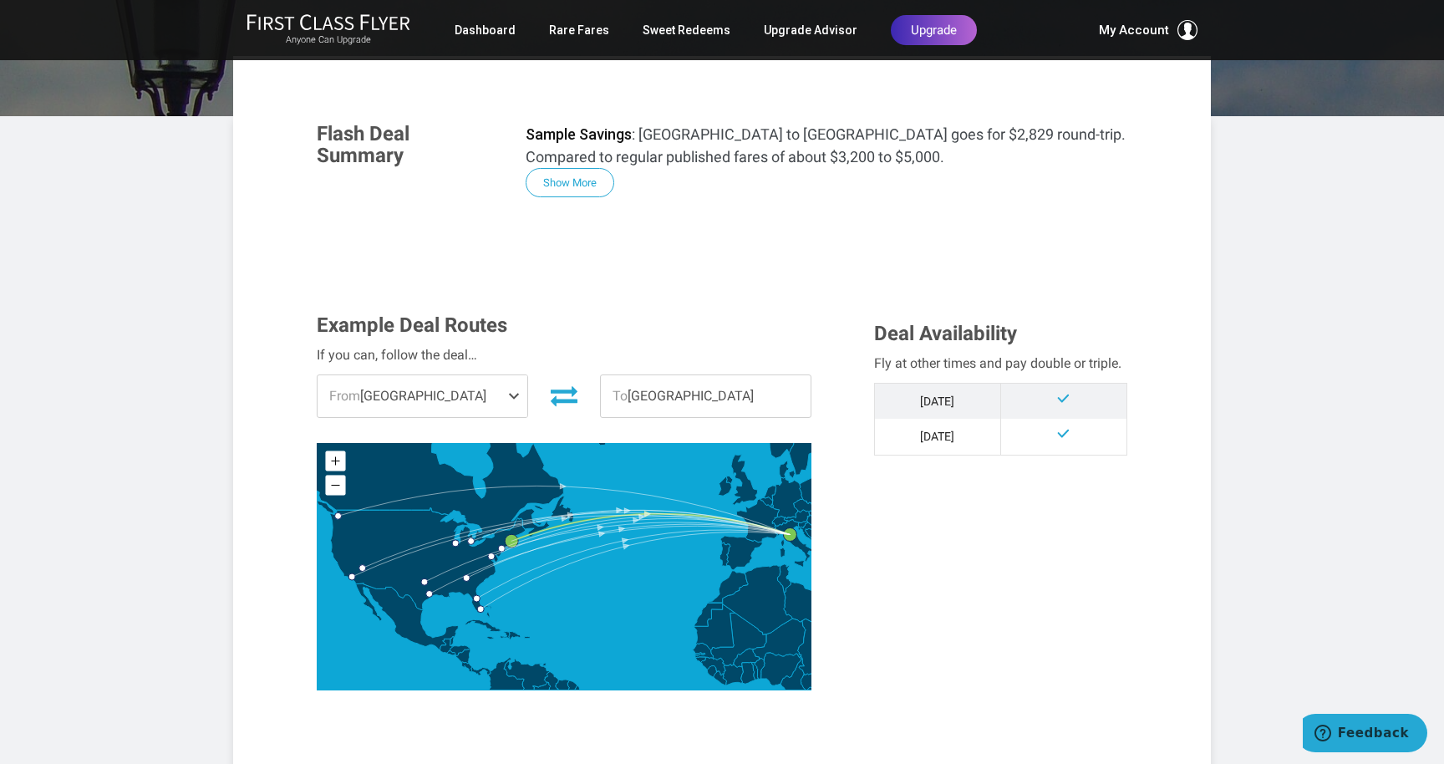
click at [512, 391] on span at bounding box center [517, 396] width 20 height 42
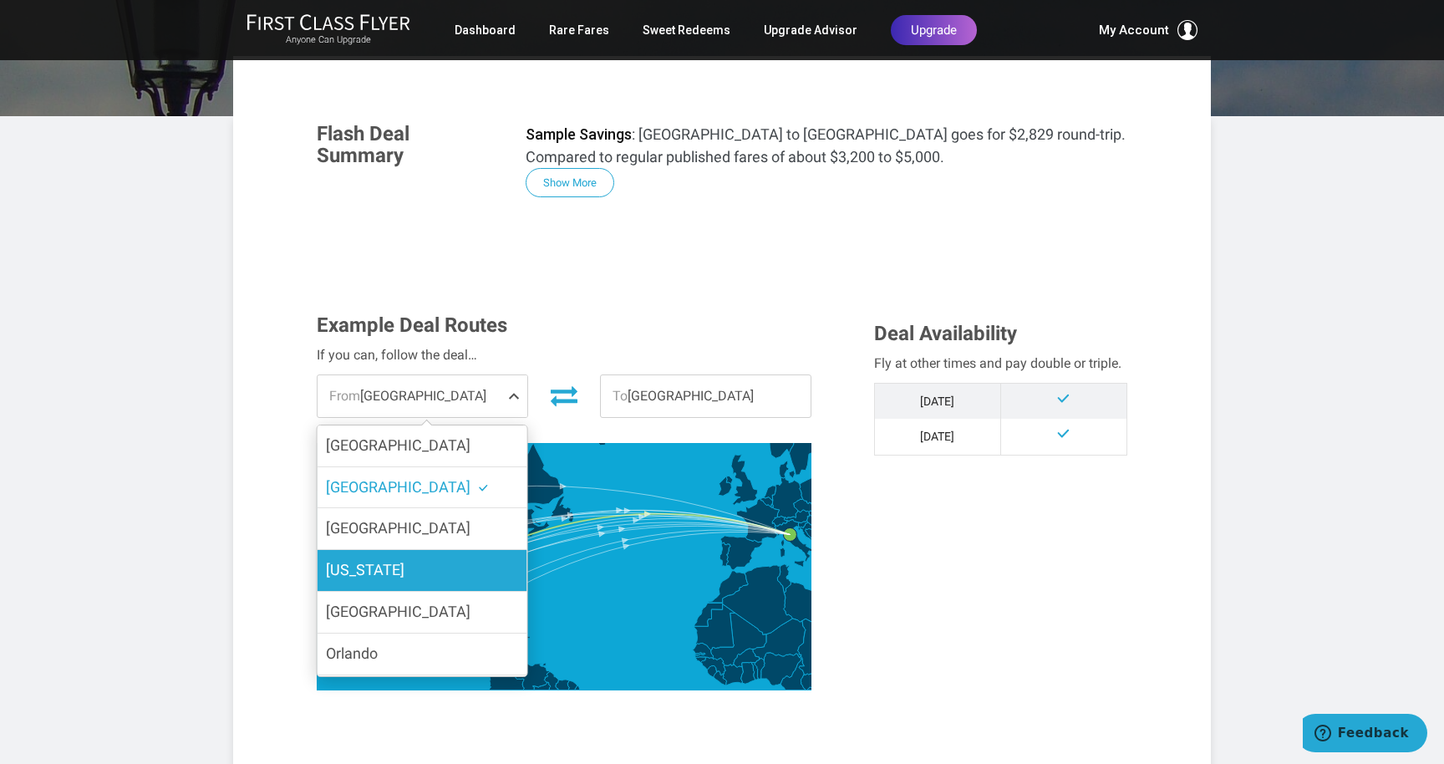
click at [392, 562] on label "[US_STATE]" at bounding box center [423, 570] width 210 height 41
click at [0, 0] on input "[US_STATE]" at bounding box center [0, 0] width 0 height 0
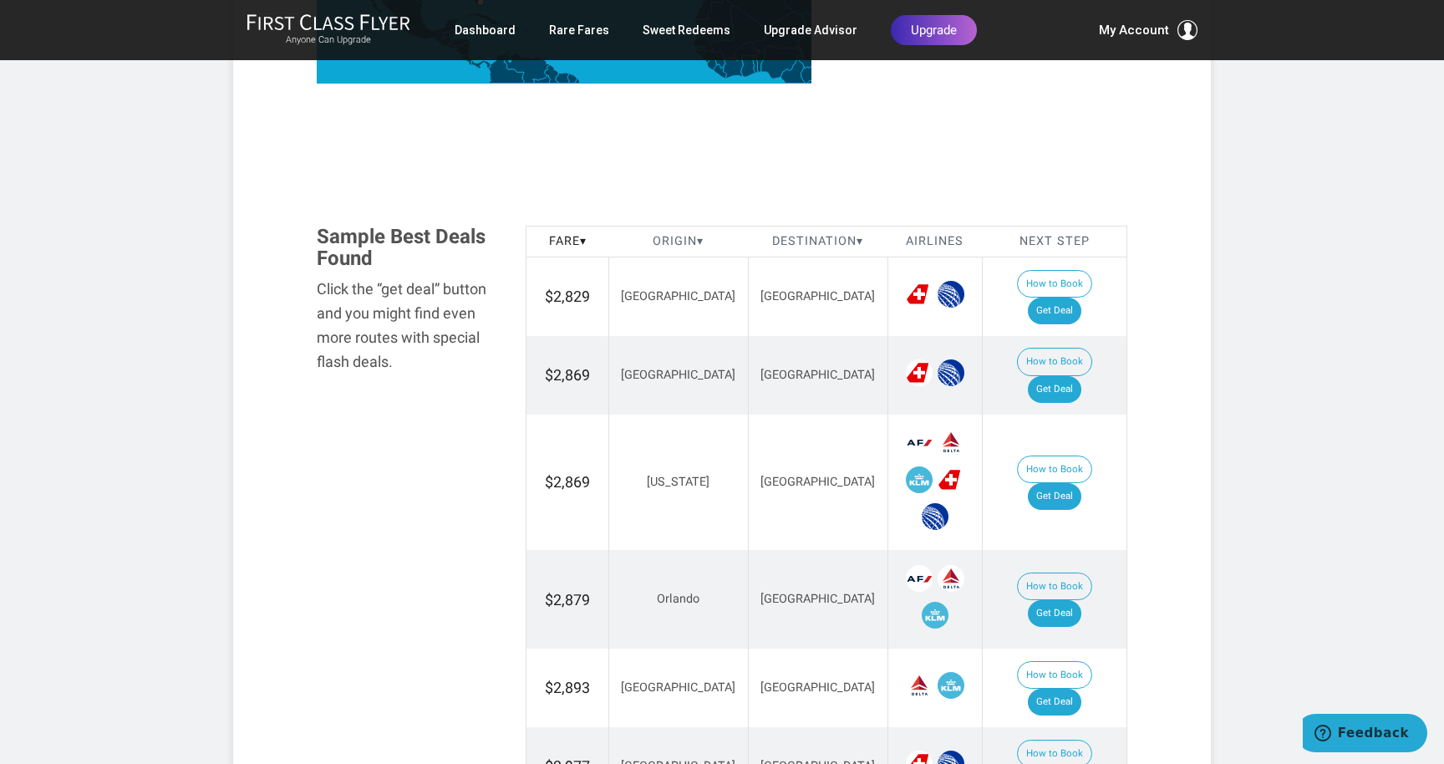
scroll to position [842, 0]
click at [1017, 455] on button "How to Book" at bounding box center [1054, 469] width 75 height 28
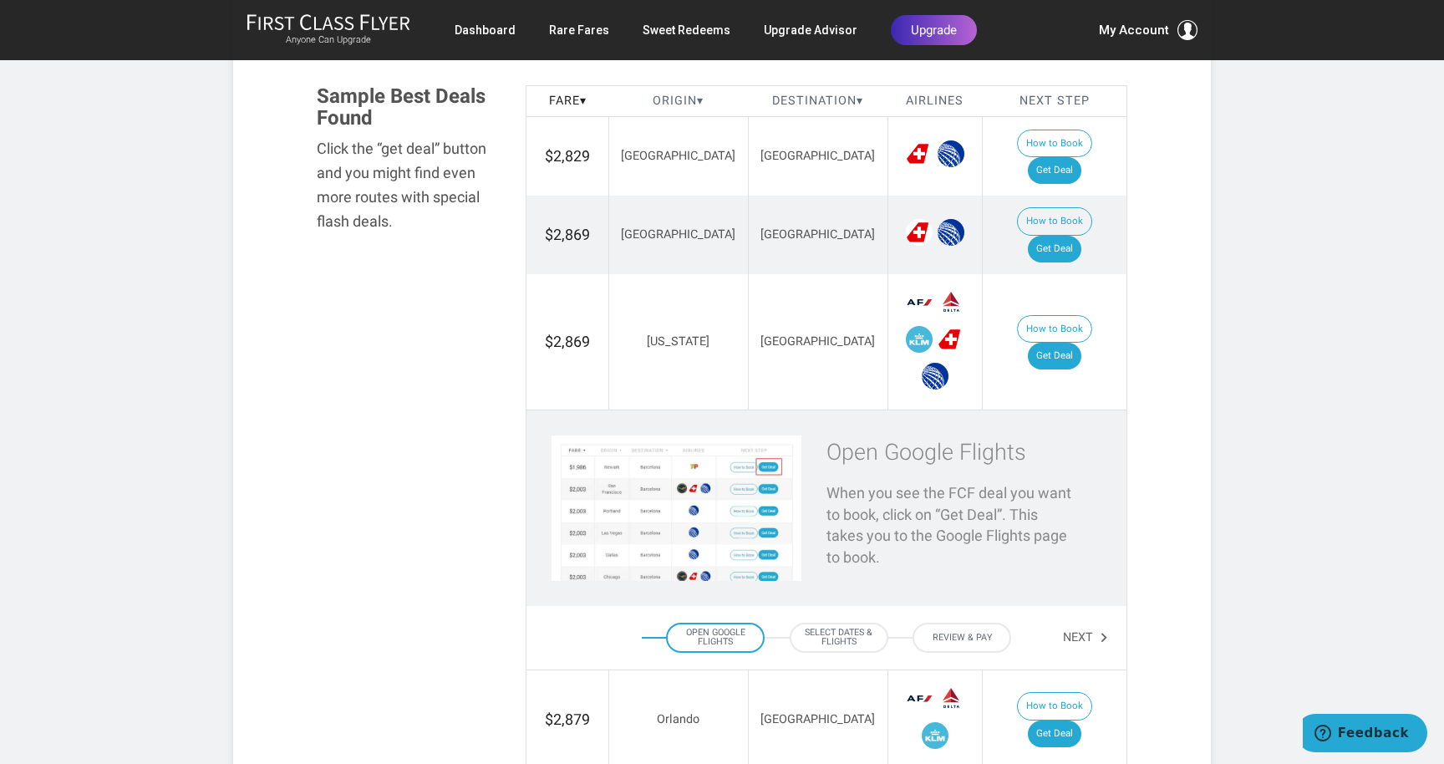
scroll to position [979, 0]
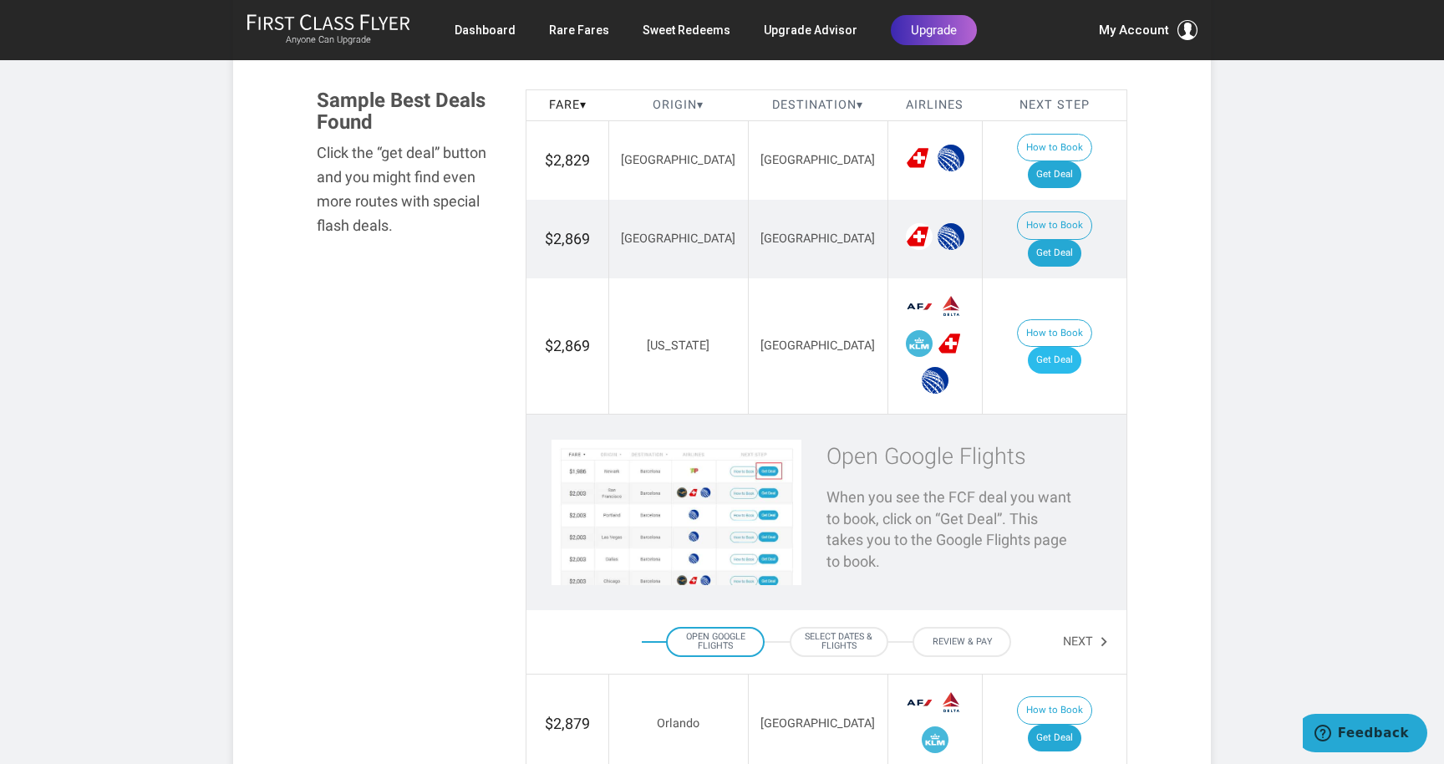
click at [1061, 347] on link "Get Deal" at bounding box center [1054, 360] width 53 height 27
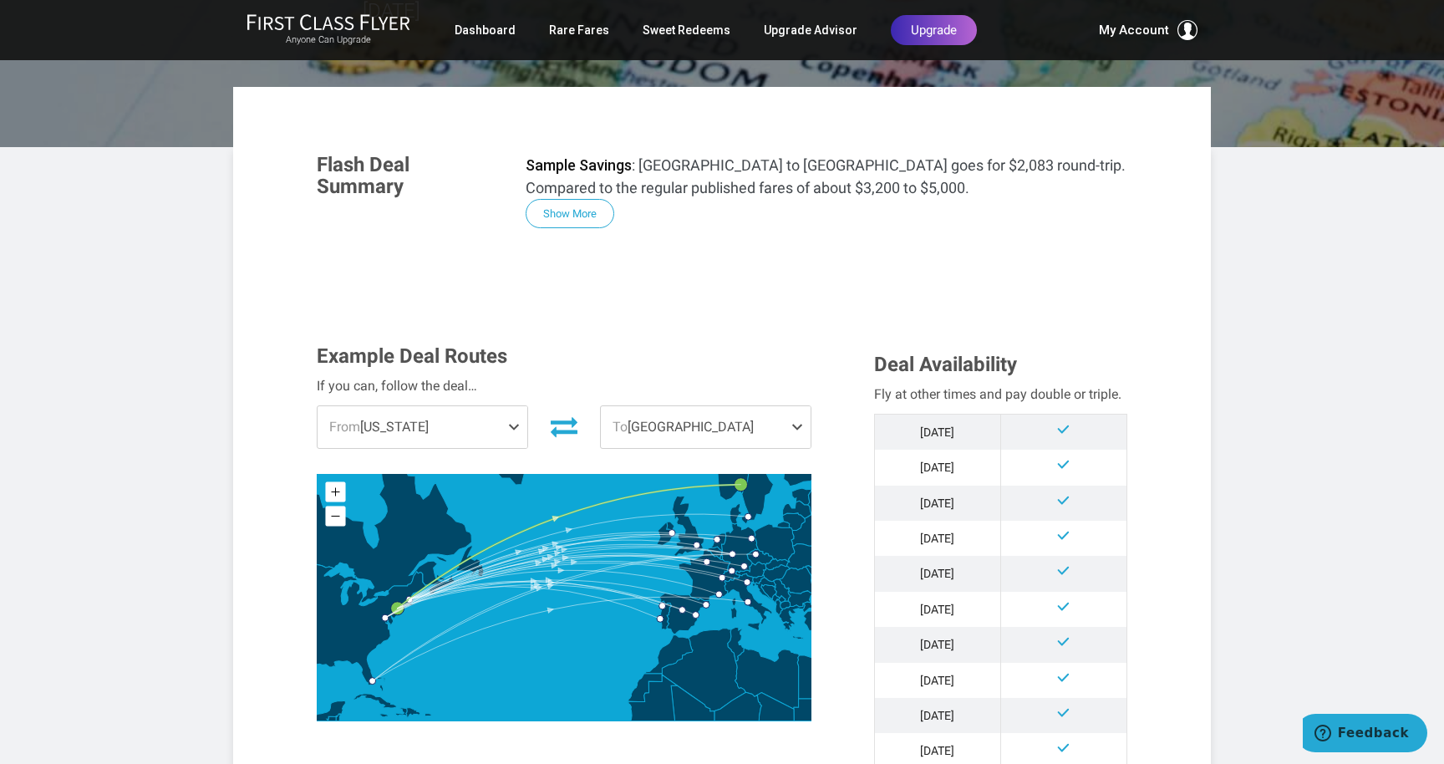
click at [798, 406] on span at bounding box center [801, 427] width 20 height 42
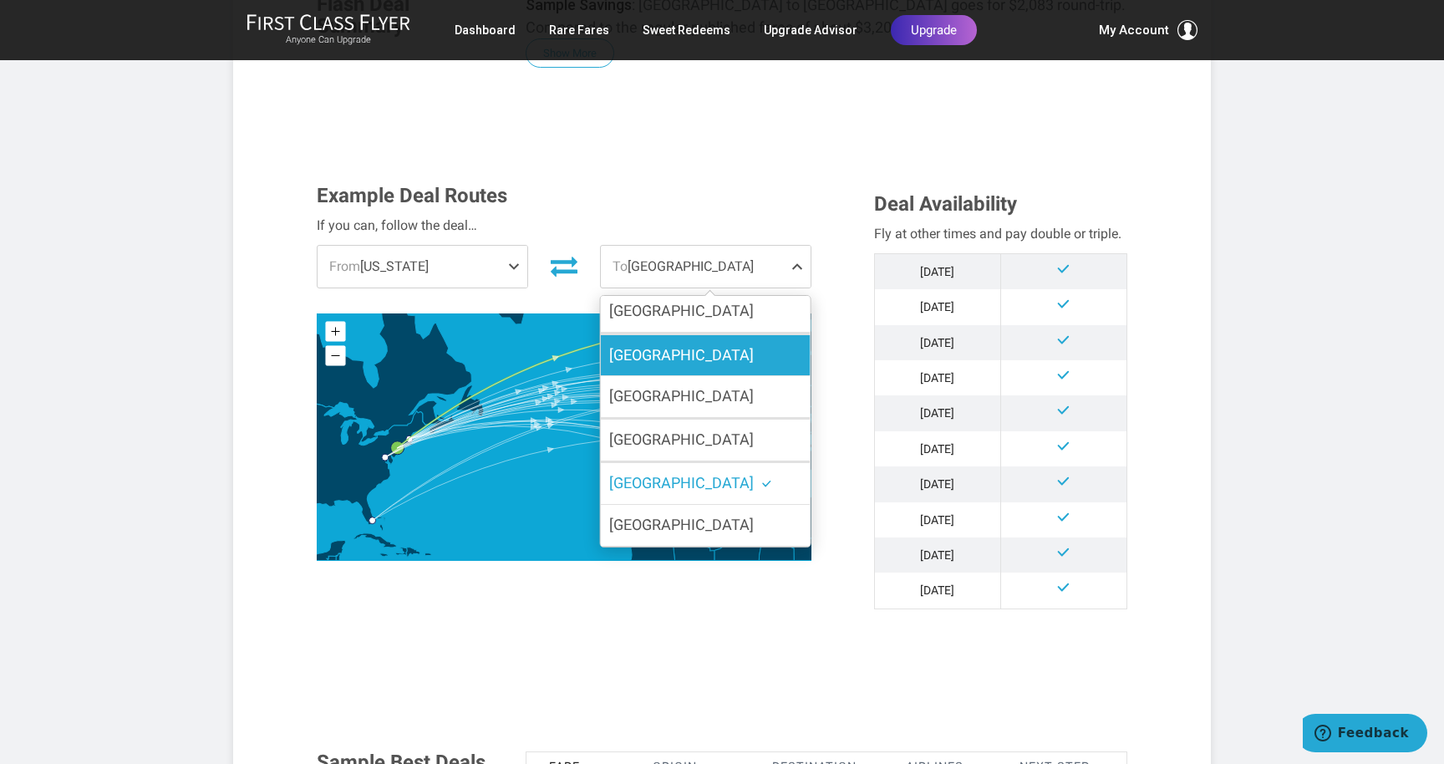
scroll to position [412, 0]
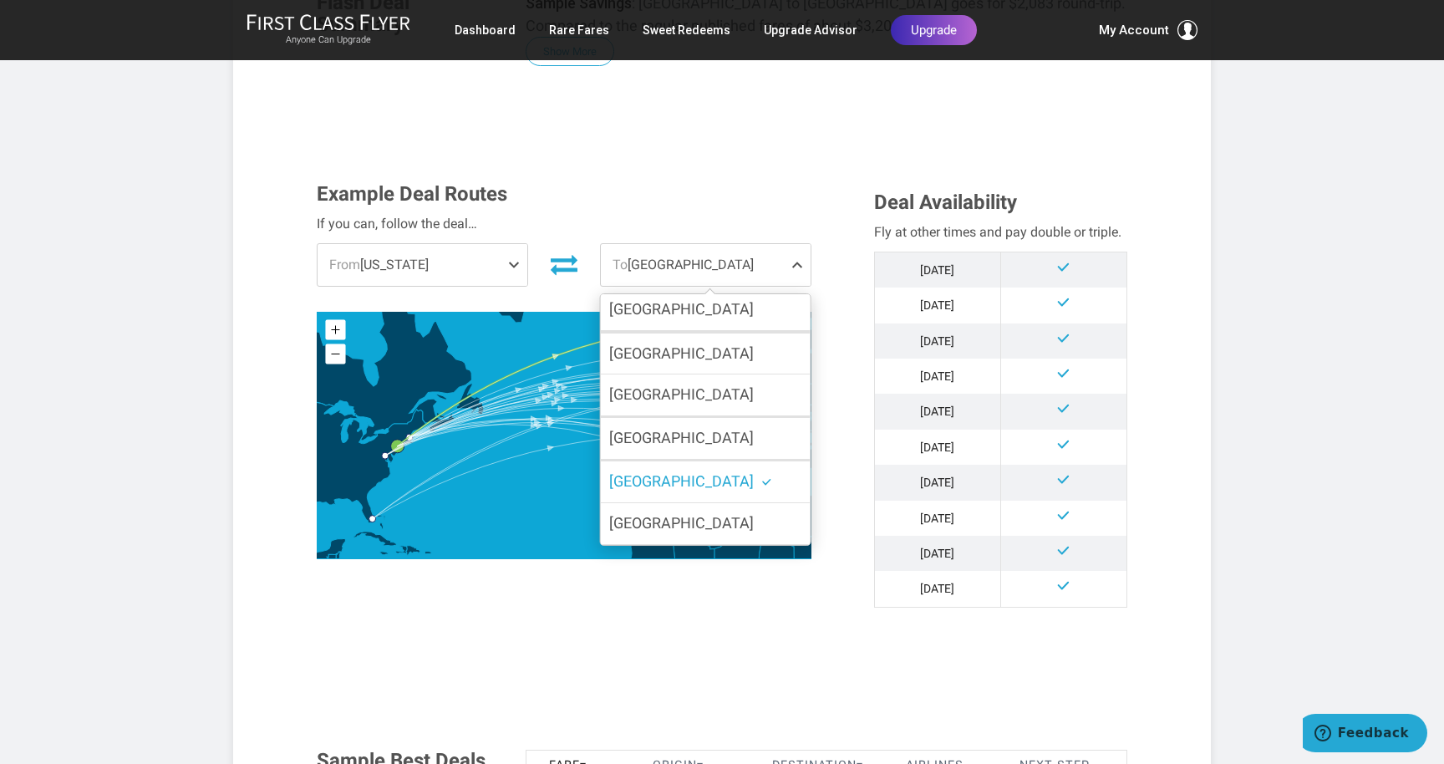
click at [715, 213] on div "If you can, follow the deal…" at bounding box center [564, 224] width 495 height 22
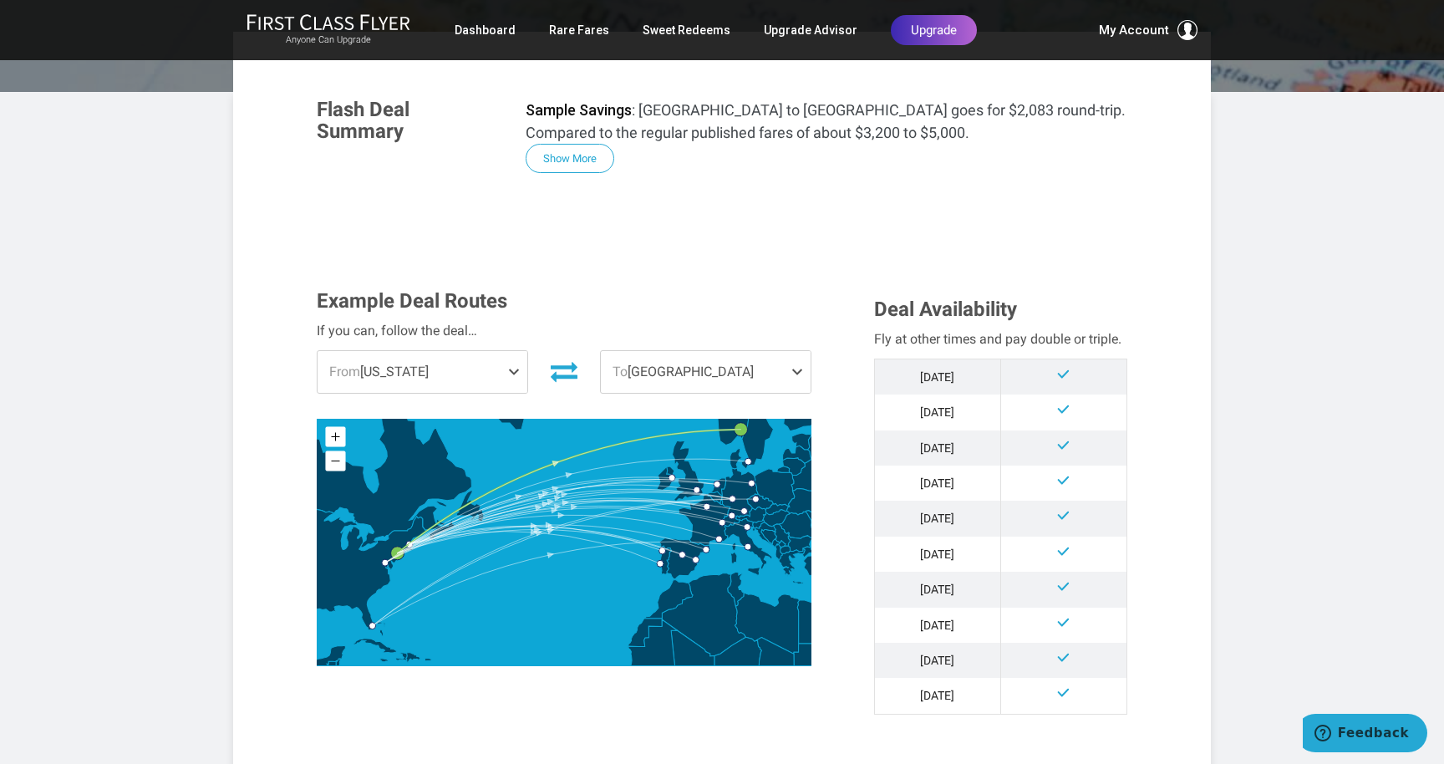
scroll to position [305, 0]
click at [795, 351] on span at bounding box center [801, 372] width 20 height 42
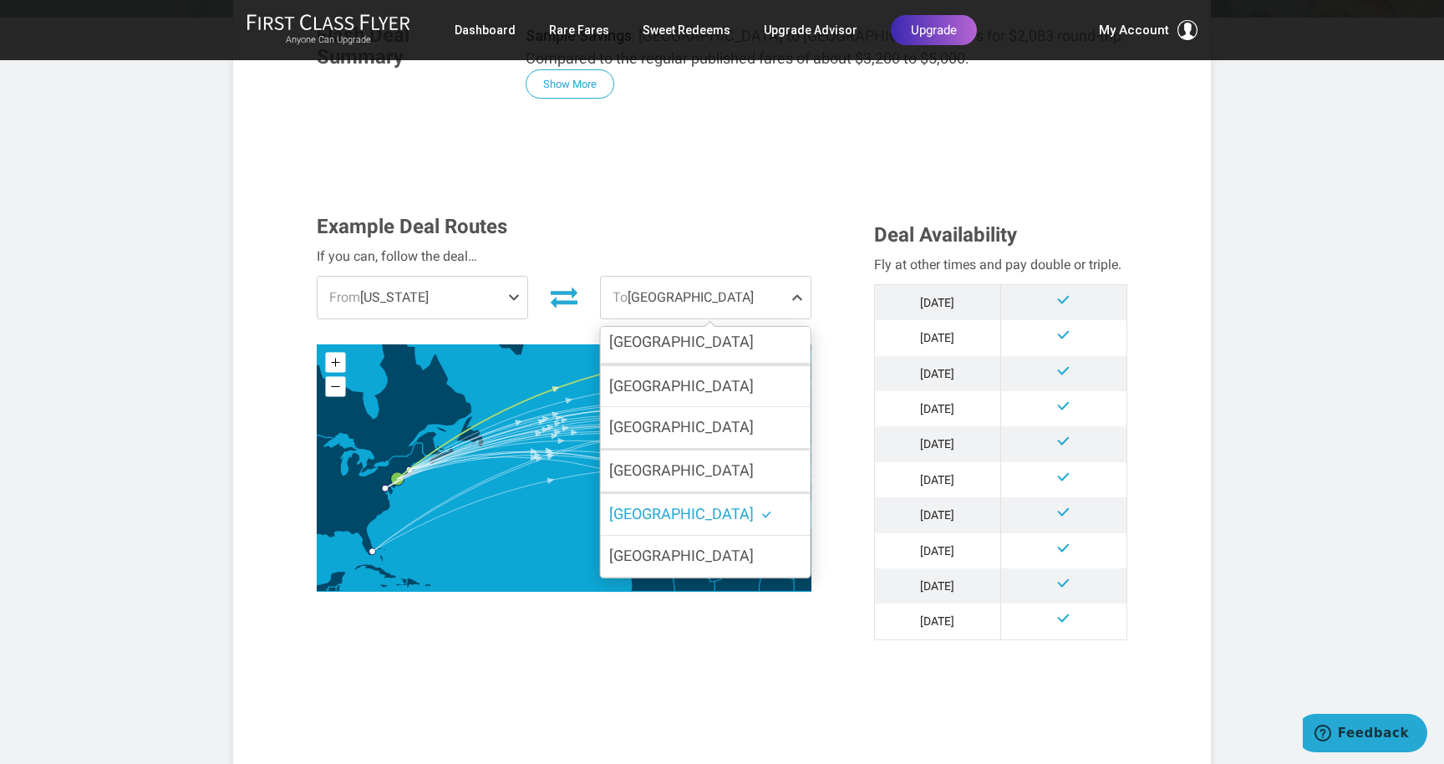
scroll to position [379, 0]
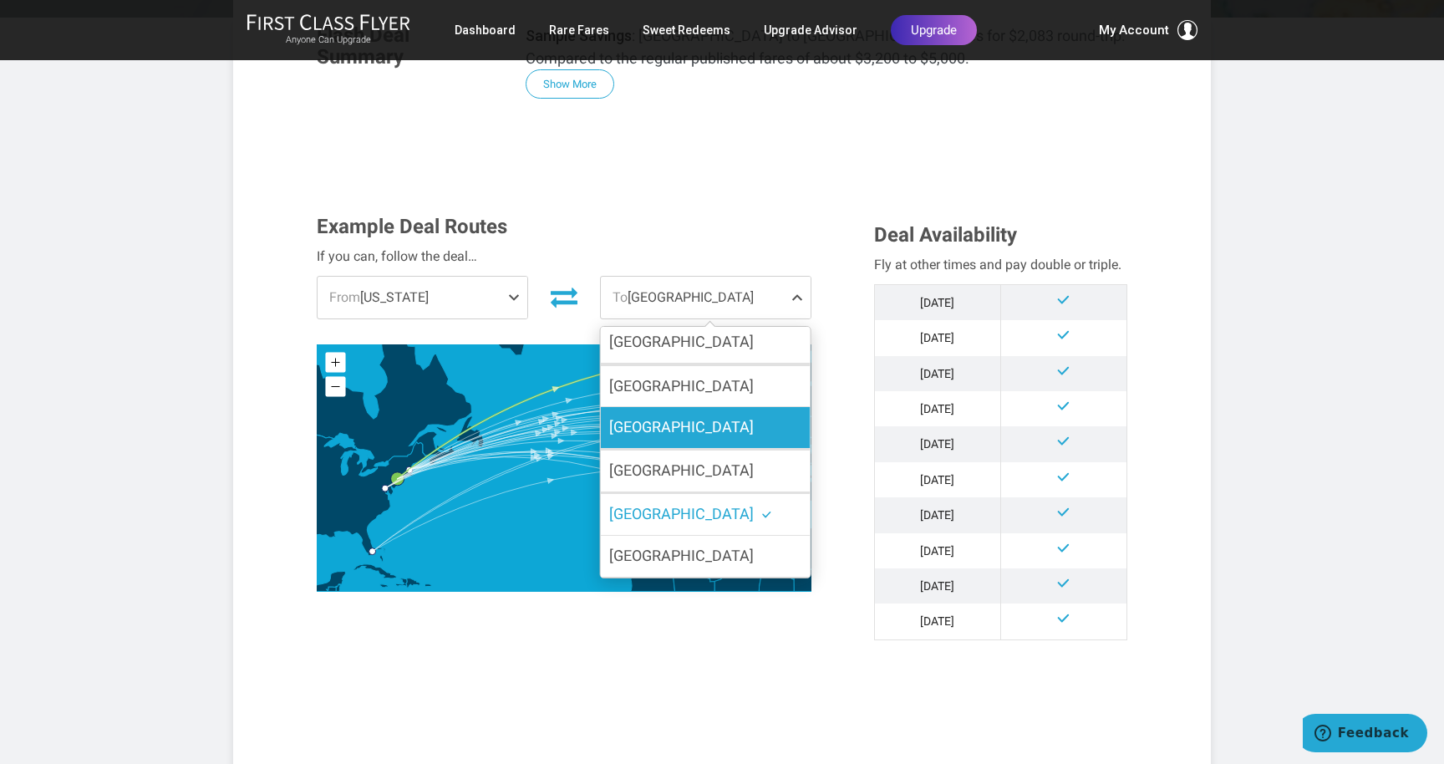
click at [753, 407] on label "[GEOGRAPHIC_DATA]" at bounding box center [706, 427] width 210 height 41
click at [0, 0] on input "[GEOGRAPHIC_DATA]" at bounding box center [0, 0] width 0 height 0
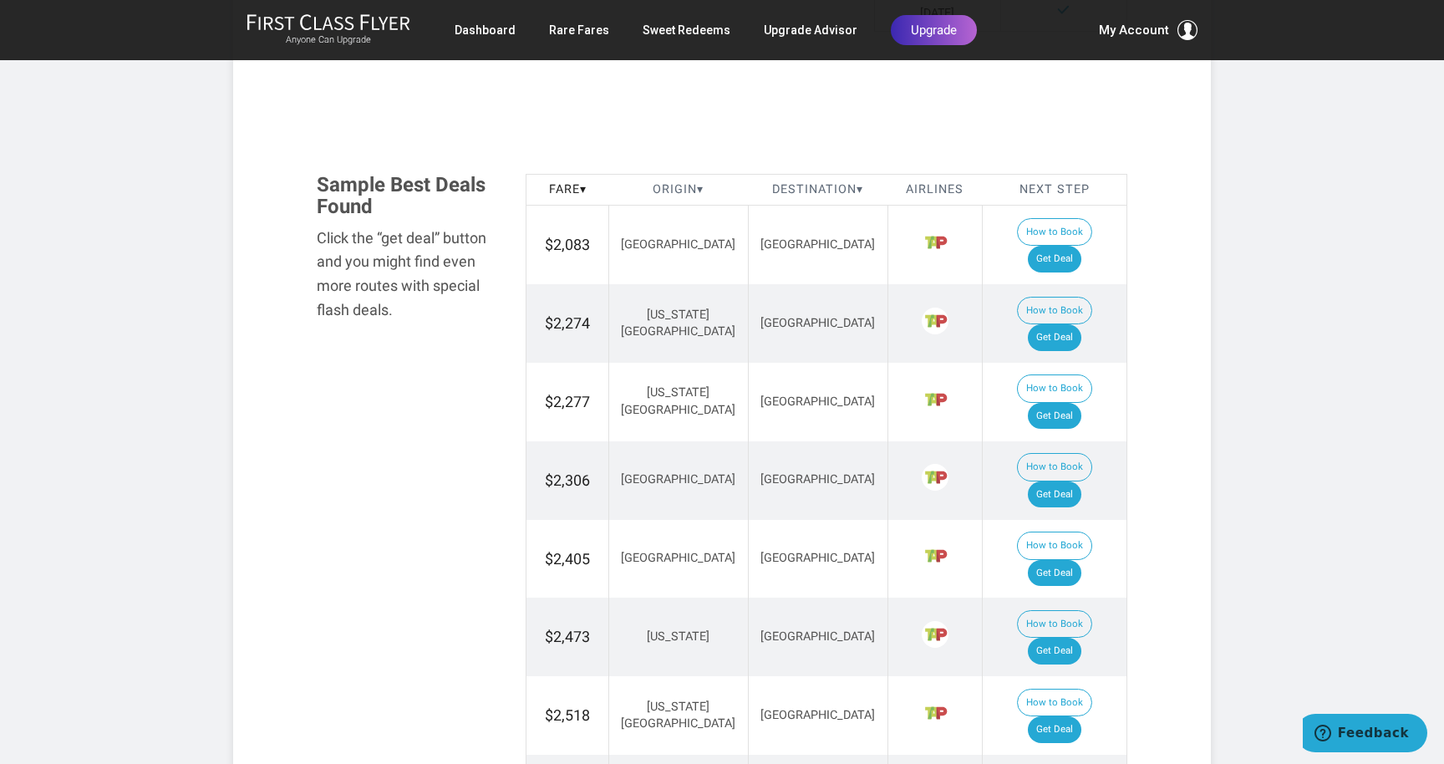
scroll to position [987, 0]
click at [1069, 247] on link "Get Deal" at bounding box center [1054, 260] width 53 height 27
